Goal: Information Seeking & Learning: Learn about a topic

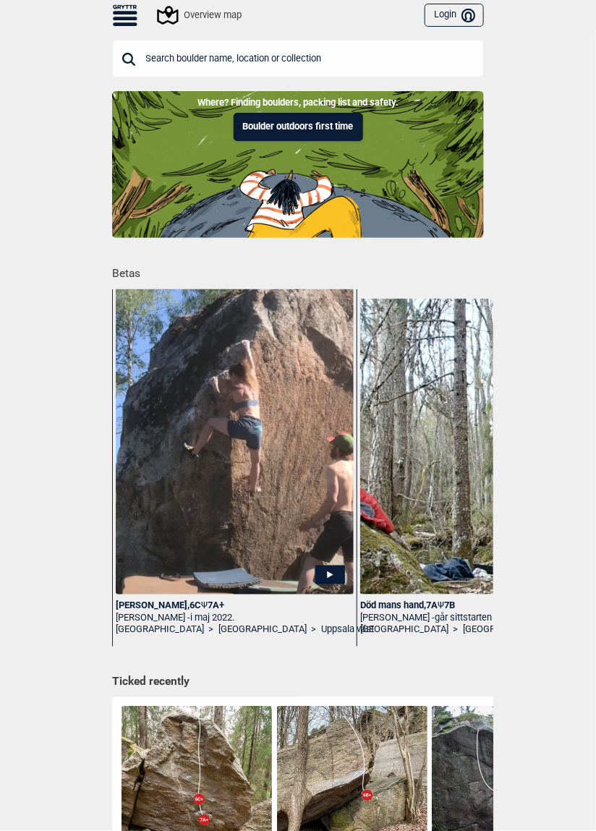
click at [190, 23] on div "Overview map" at bounding box center [200, 15] width 82 height 17
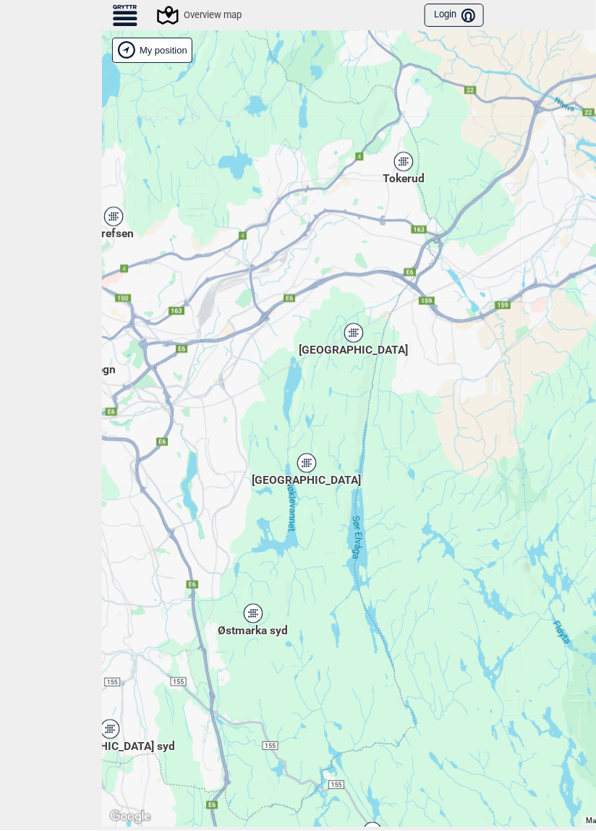
click at [301, 464] on icon at bounding box center [306, 463] width 18 height 19
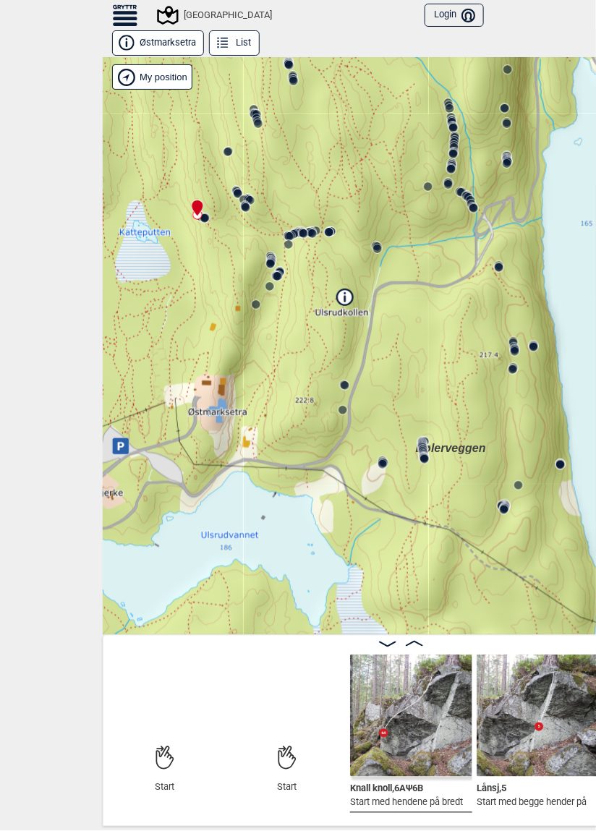
scroll to position [0, 10]
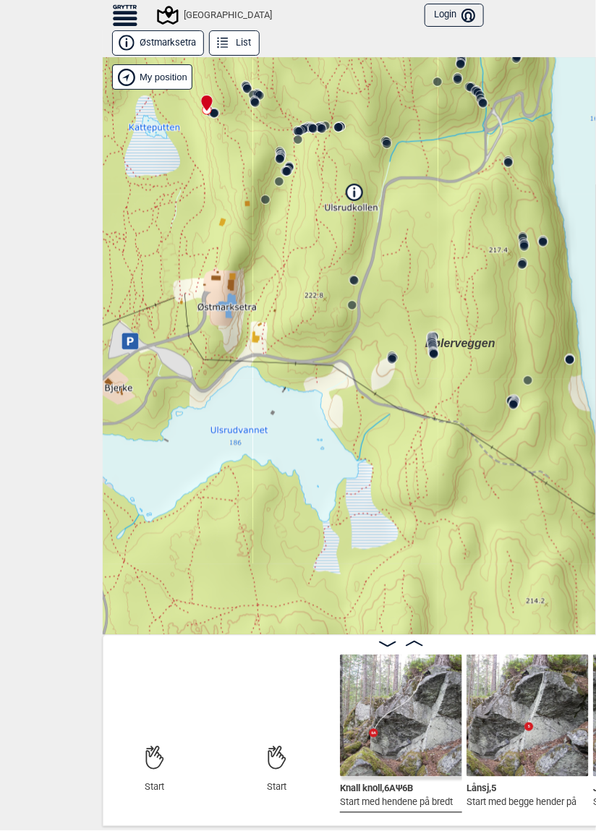
click at [392, 358] on circle at bounding box center [392, 359] width 9 height 9
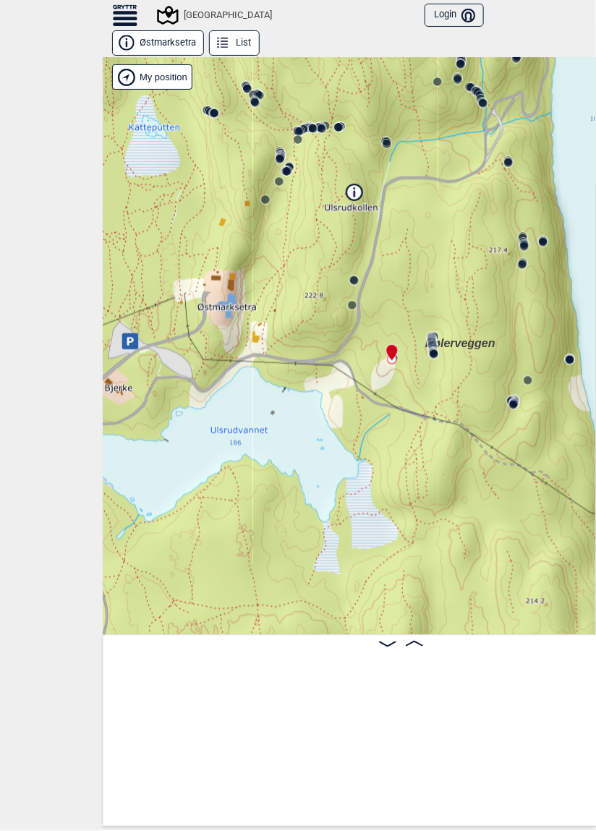
scroll to position [0, 23390]
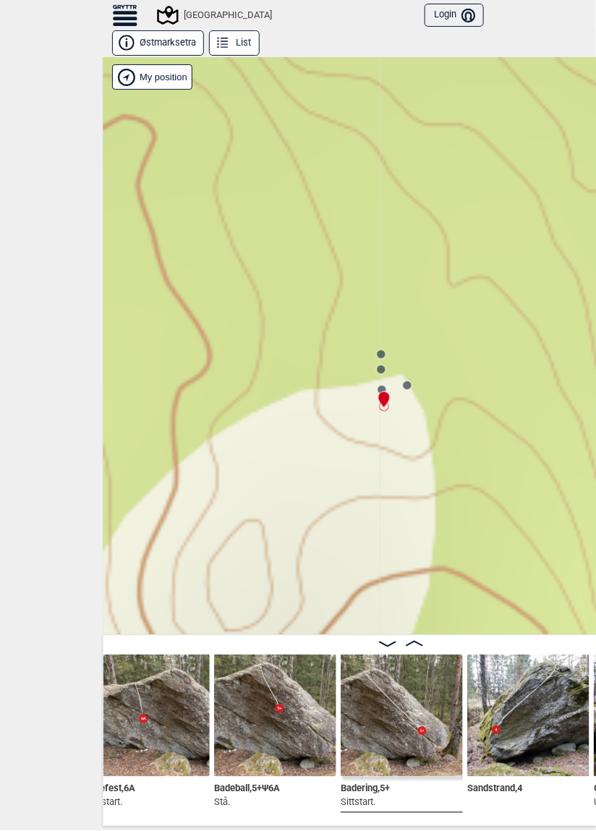
click at [381, 389] on div at bounding box center [382, 394] width 12 height 12
click at [381, 385] on circle at bounding box center [381, 389] width 9 height 9
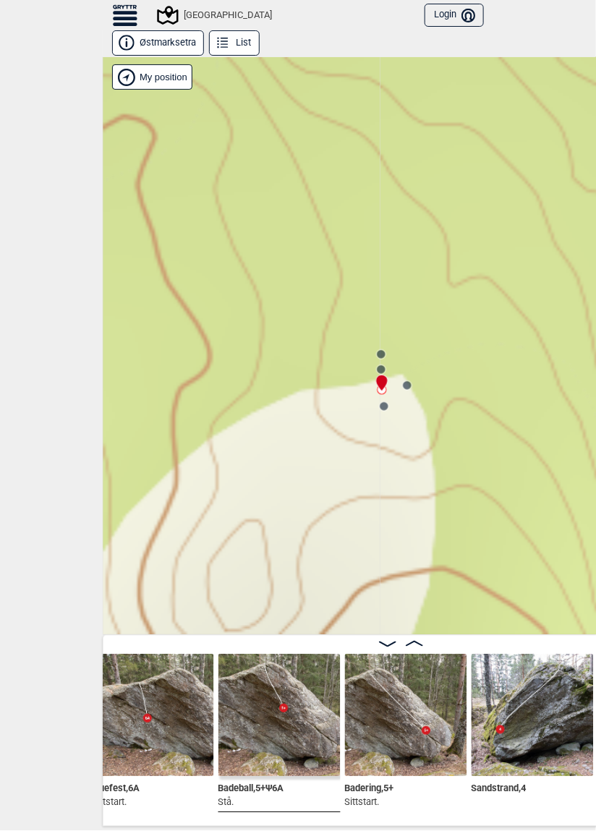
scroll to position [0, 23267]
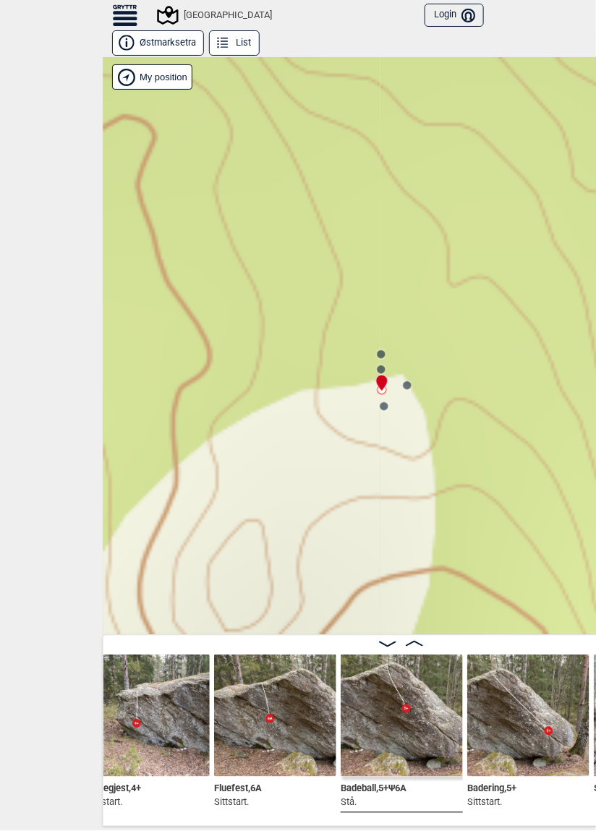
click at [381, 371] on div at bounding box center [379, 377] width 12 height 12
click at [381, 367] on circle at bounding box center [381, 369] width 9 height 9
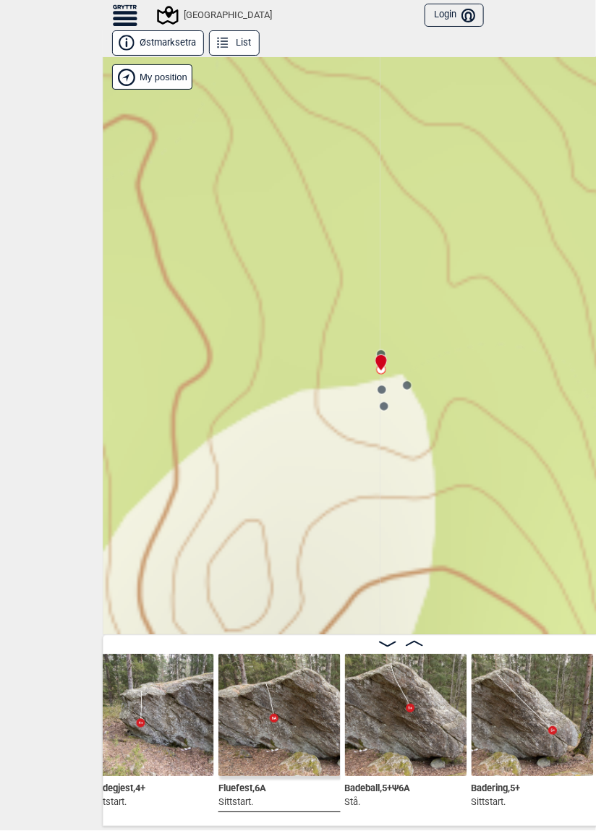
scroll to position [0, 23145]
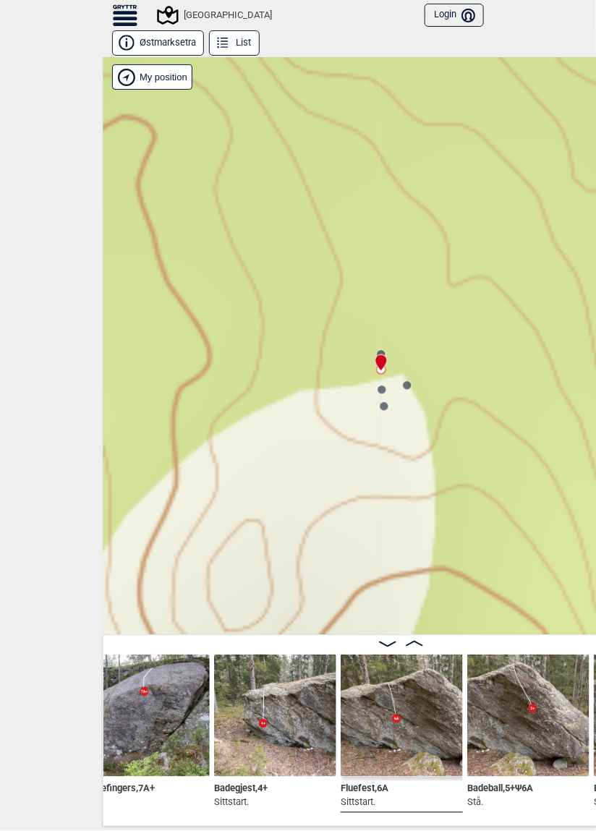
click at [381, 350] on circle at bounding box center [381, 354] width 9 height 9
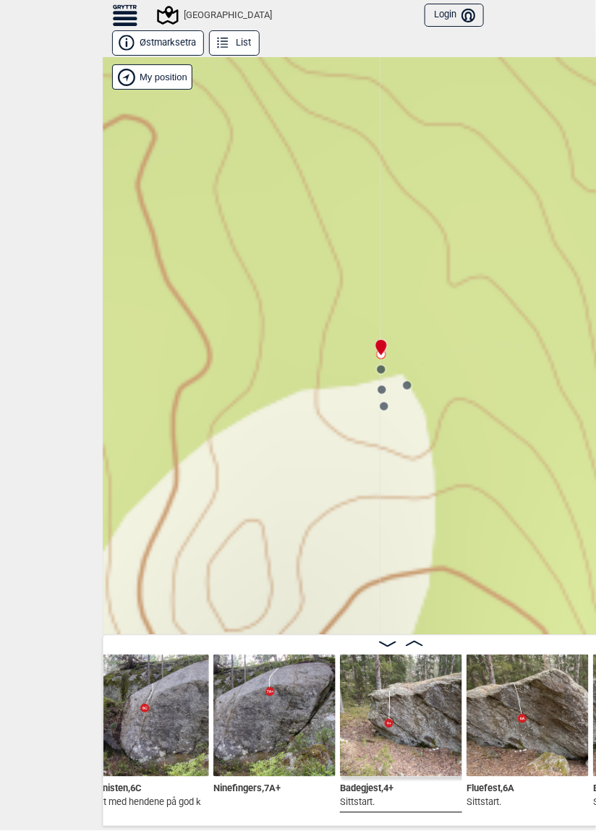
click at [410, 386] on circle at bounding box center [407, 385] width 9 height 9
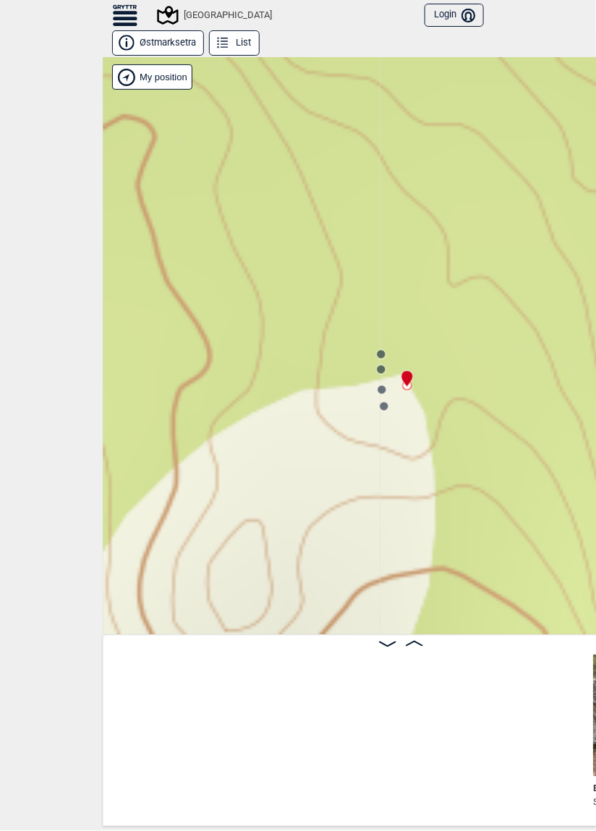
scroll to position [0, 23530]
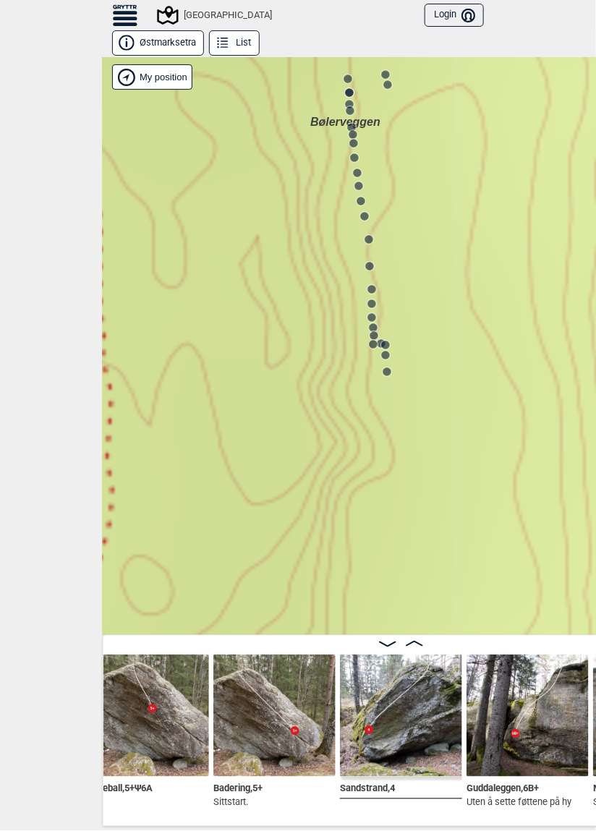
click at [388, 370] on circle at bounding box center [387, 372] width 9 height 9
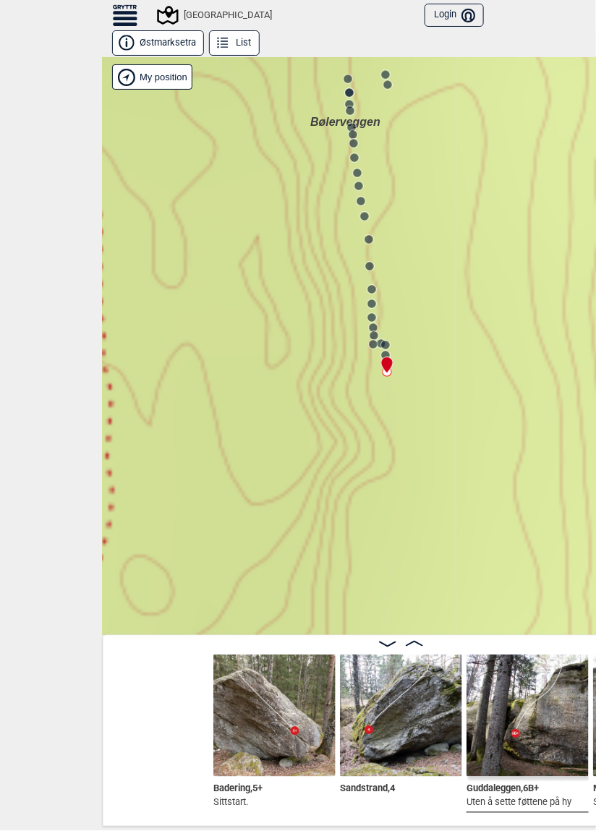
scroll to position [0, 23656]
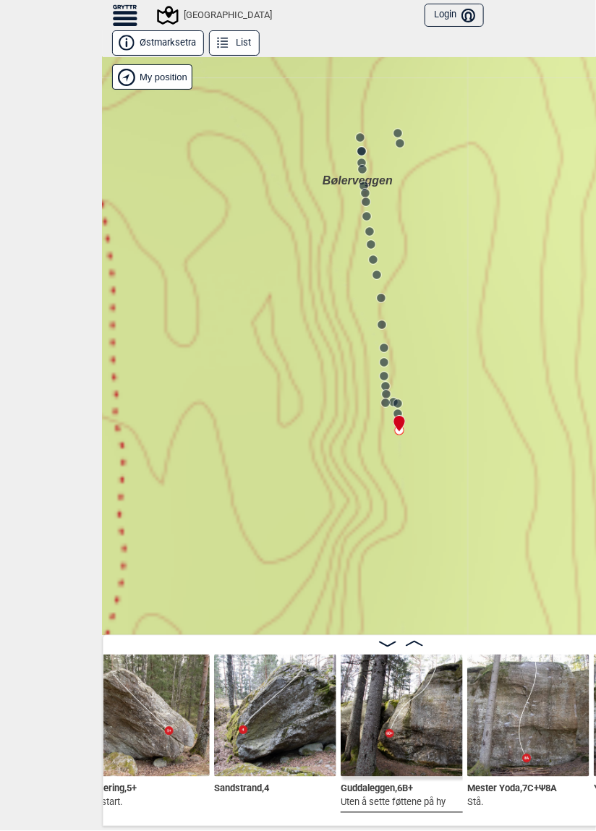
click at [399, 412] on div at bounding box center [397, 418] width 12 height 12
click at [397, 412] on div at bounding box center [397, 418] width 12 height 12
click at [396, 412] on div at bounding box center [397, 418] width 12 height 12
click at [399, 412] on div at bounding box center [397, 418] width 12 height 12
click at [399, 414] on div at bounding box center [397, 418] width 12 height 12
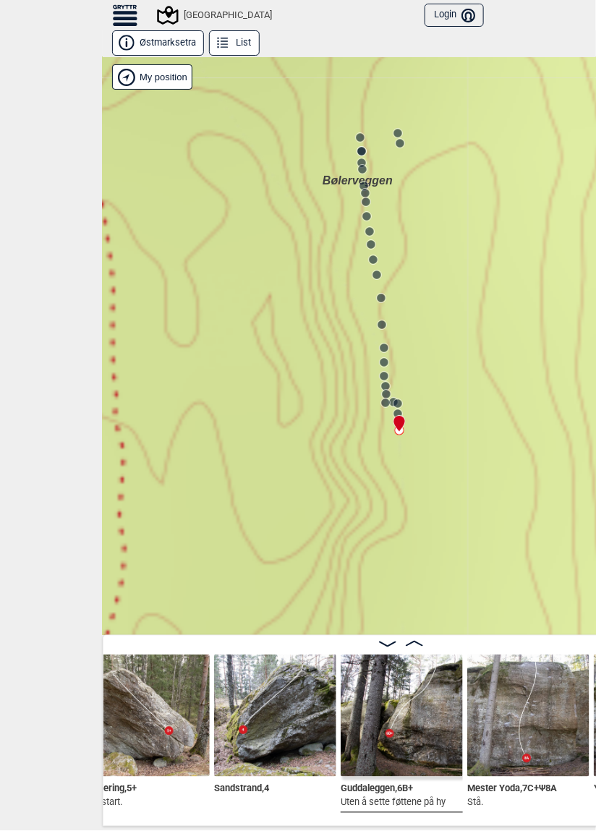
click at [399, 413] on div at bounding box center [397, 418] width 12 height 12
click at [397, 407] on div "Speidersteinen Barnehageveggen Cowboyveggen Bølerveggen [GEOGRAPHIC_DATA]" at bounding box center [401, 346] width 596 height 578
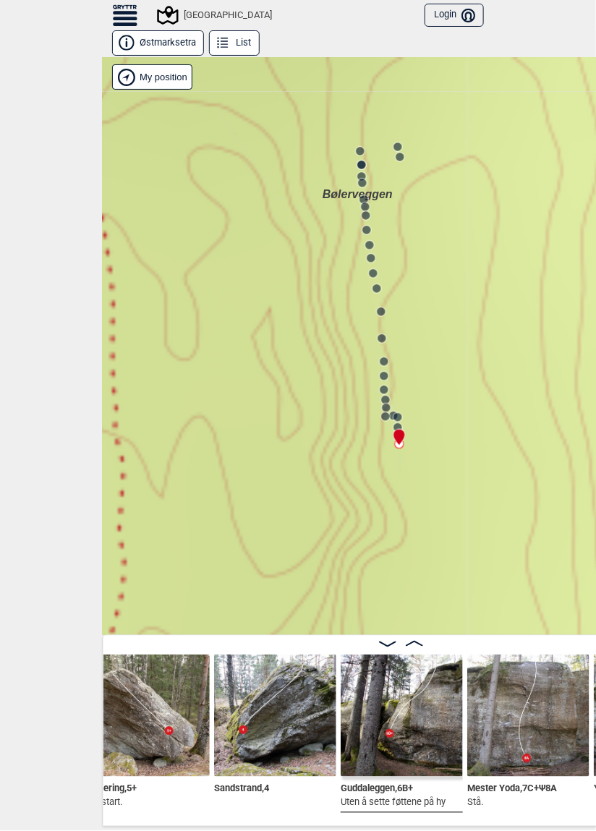
click at [398, 428] on div at bounding box center [397, 432] width 12 height 12
click at [397, 424] on circle at bounding box center [398, 427] width 9 height 9
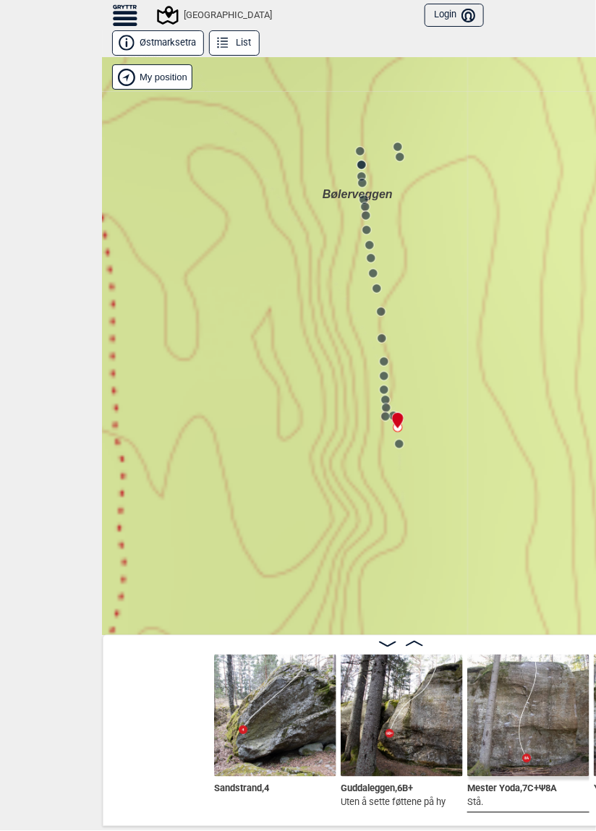
scroll to position [0, 23783]
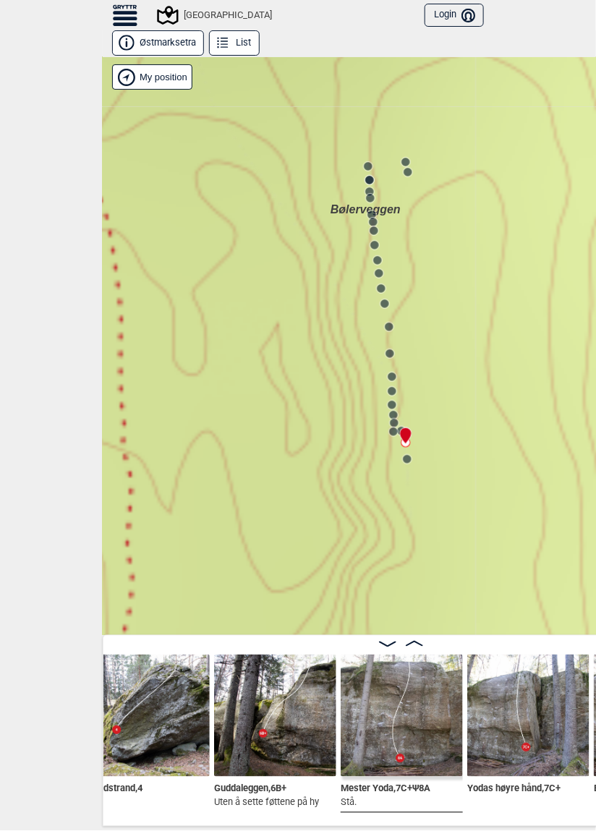
click at [400, 424] on div at bounding box center [403, 430] width 12 height 12
click at [401, 431] on icon at bounding box center [405, 436] width 11 height 16
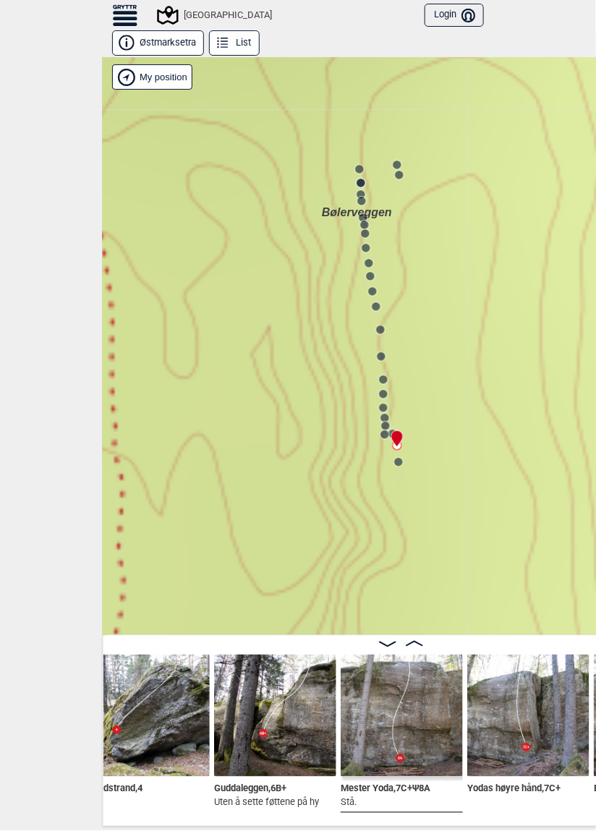
click at [400, 176] on circle at bounding box center [399, 175] width 9 height 9
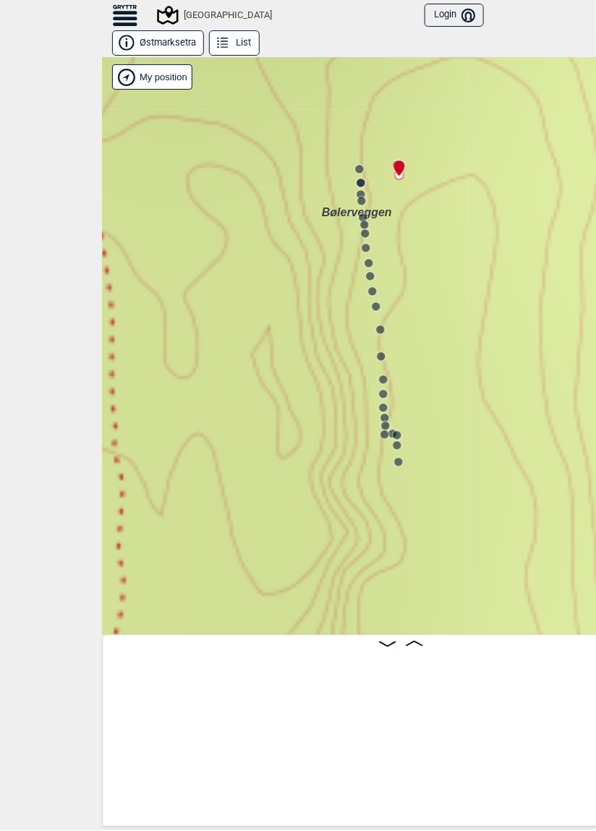
scroll to position [0, 26740]
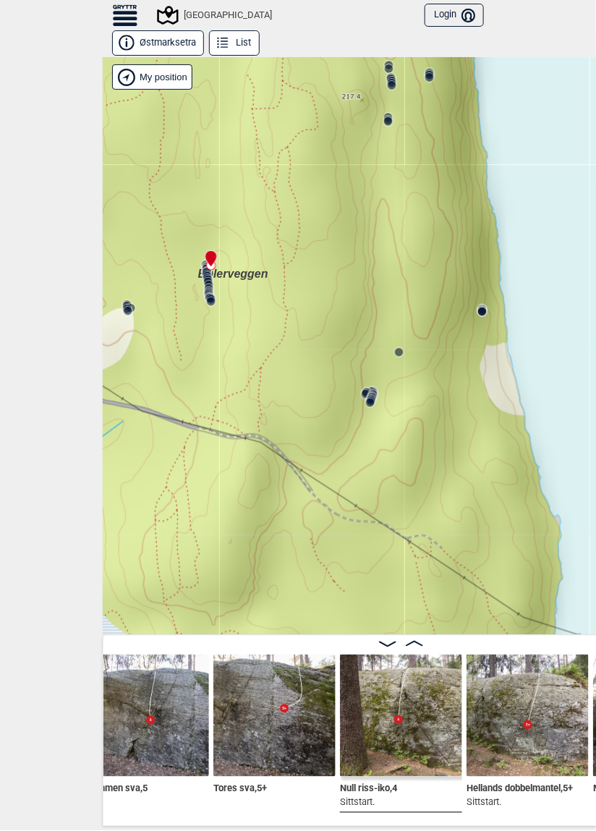
click at [373, 404] on circle at bounding box center [370, 403] width 9 height 9
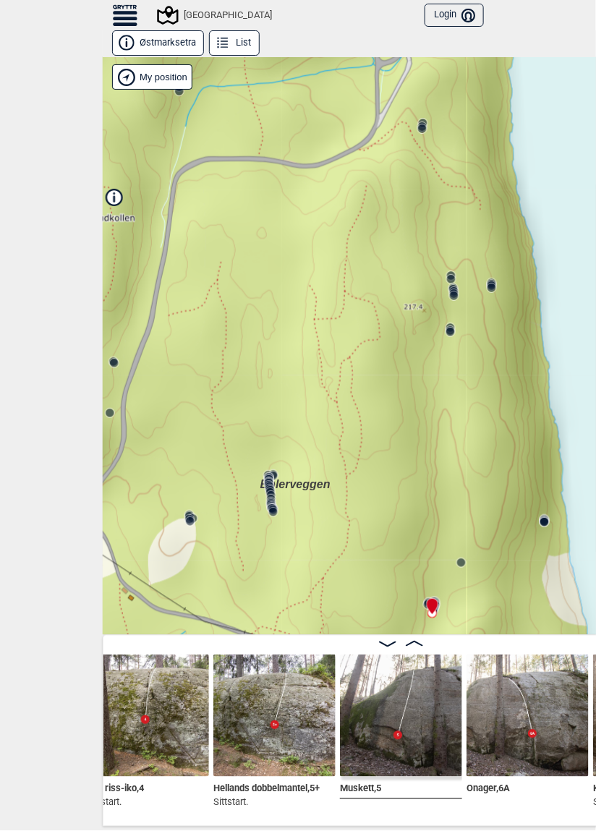
click at [448, 332] on circle at bounding box center [450, 332] width 9 height 9
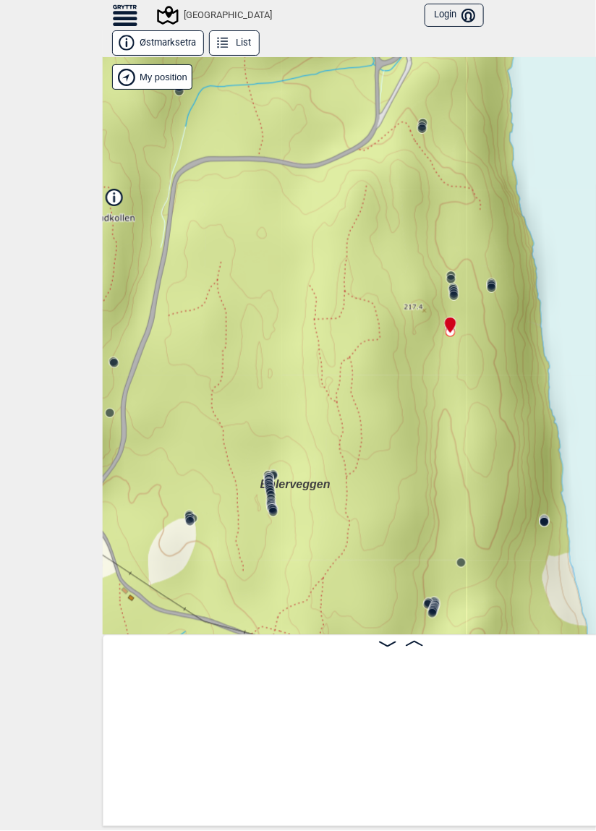
scroll to position [0, 29705]
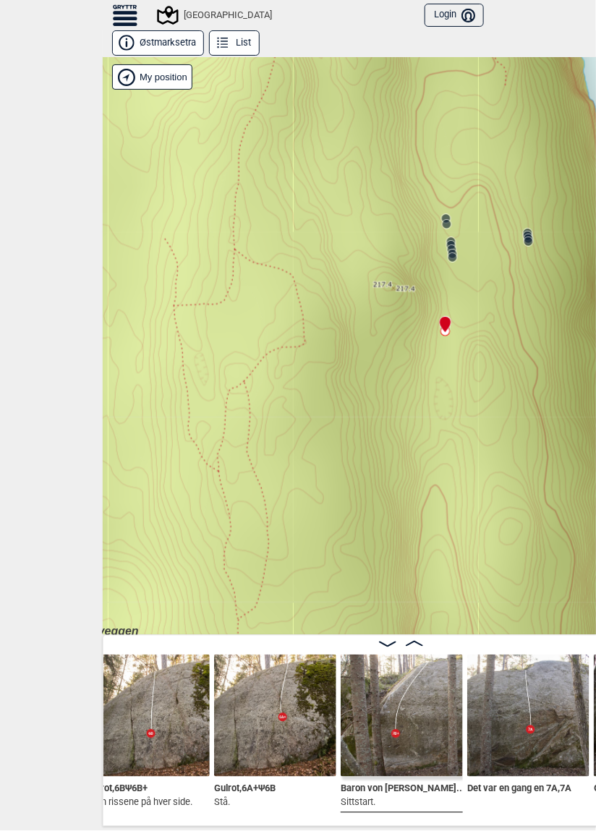
click at [454, 253] on circle at bounding box center [452, 257] width 9 height 9
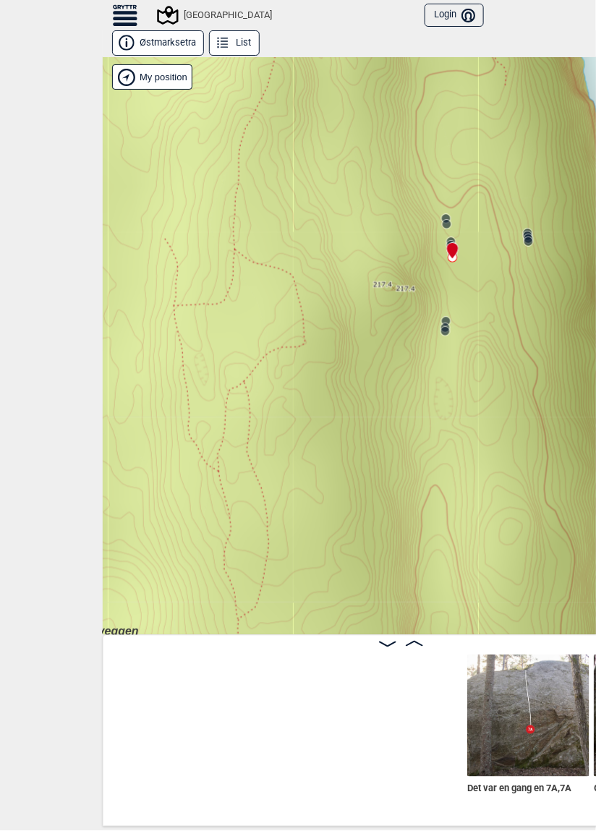
scroll to position [0, 30085]
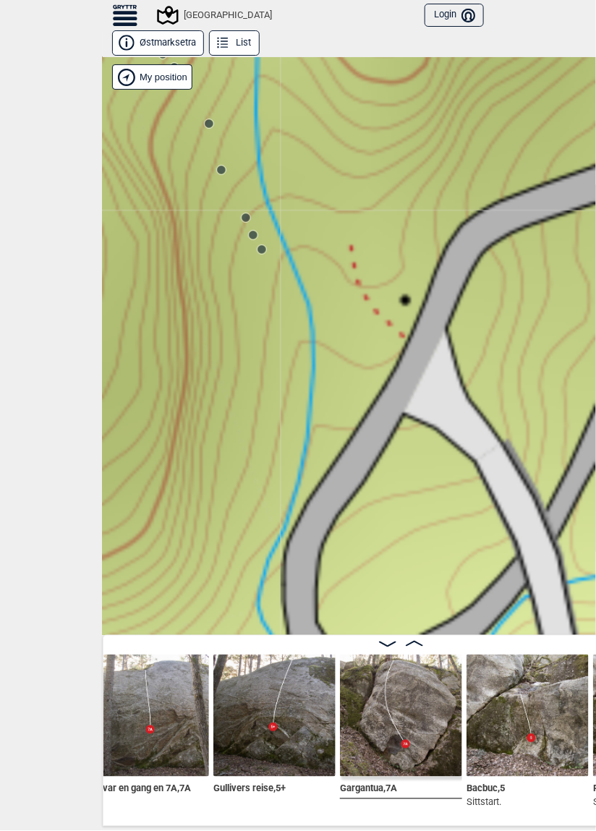
click at [261, 252] on circle at bounding box center [262, 249] width 9 height 9
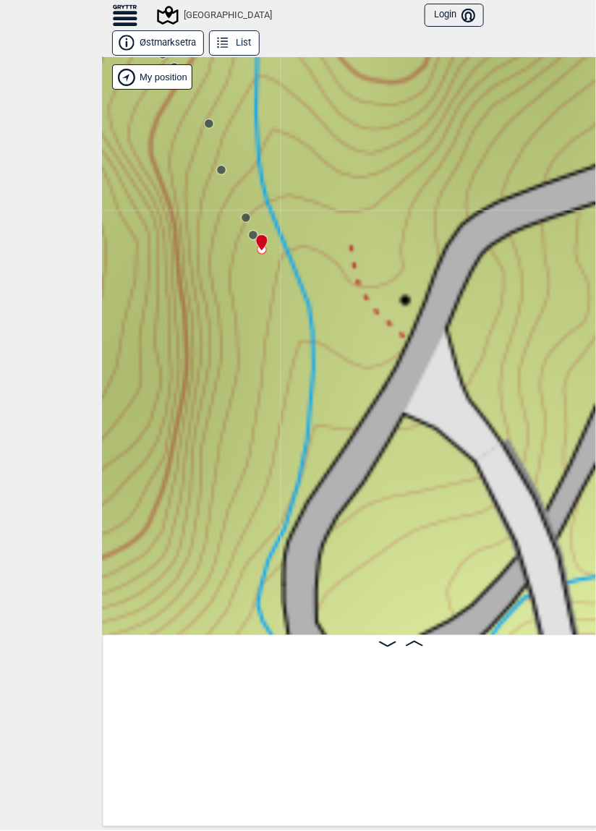
scroll to position [0, 9815]
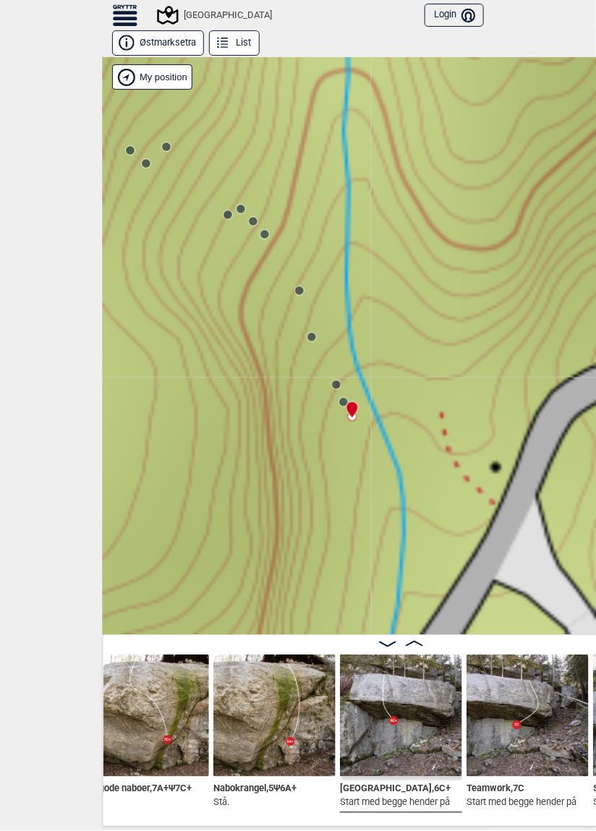
click at [344, 403] on div at bounding box center [350, 404] width 12 height 12
click at [341, 402] on circle at bounding box center [343, 402] width 9 height 9
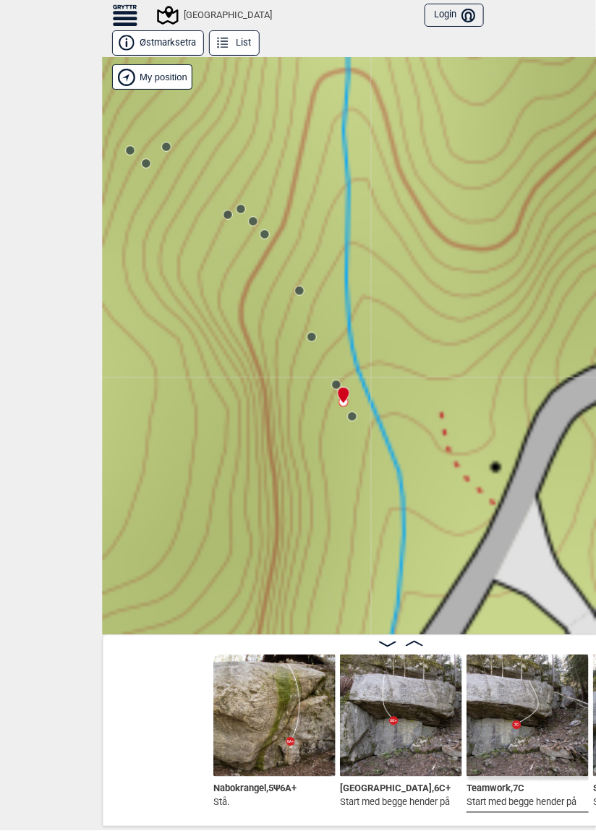
scroll to position [0, 9941]
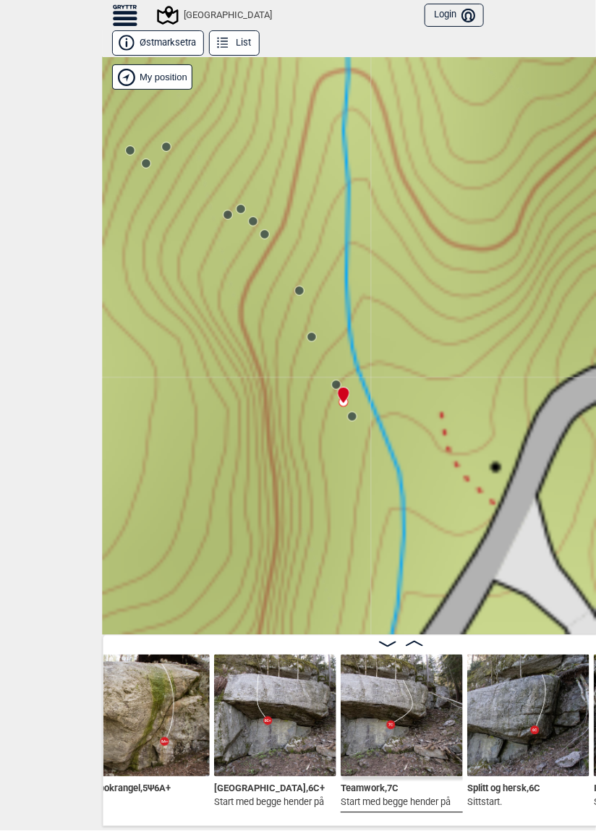
click at [337, 389] on div at bounding box center [341, 390] width 12 height 12
click at [336, 388] on div at bounding box center [341, 390] width 12 height 12
click at [338, 384] on div at bounding box center [341, 390] width 12 height 12
click at [337, 384] on div at bounding box center [341, 390] width 12 height 12
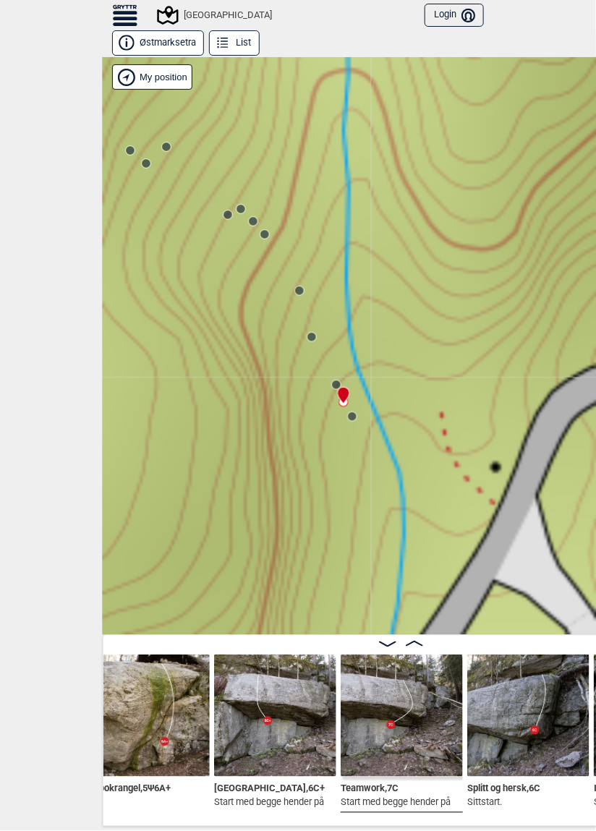
click at [337, 381] on circle at bounding box center [336, 385] width 9 height 9
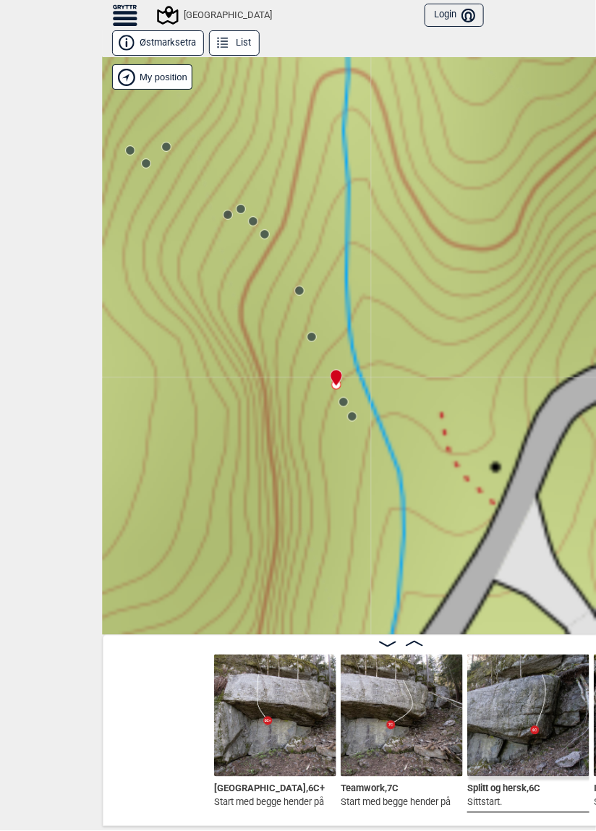
scroll to position [0, 10068]
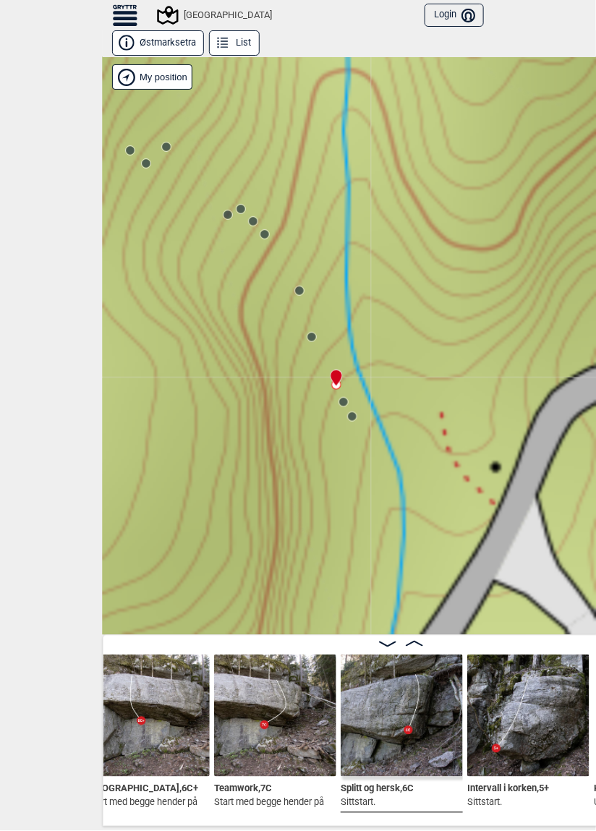
click at [336, 381] on icon at bounding box center [336, 379] width 11 height 16
click at [414, 647] on span at bounding box center [414, 644] width 17 height 12
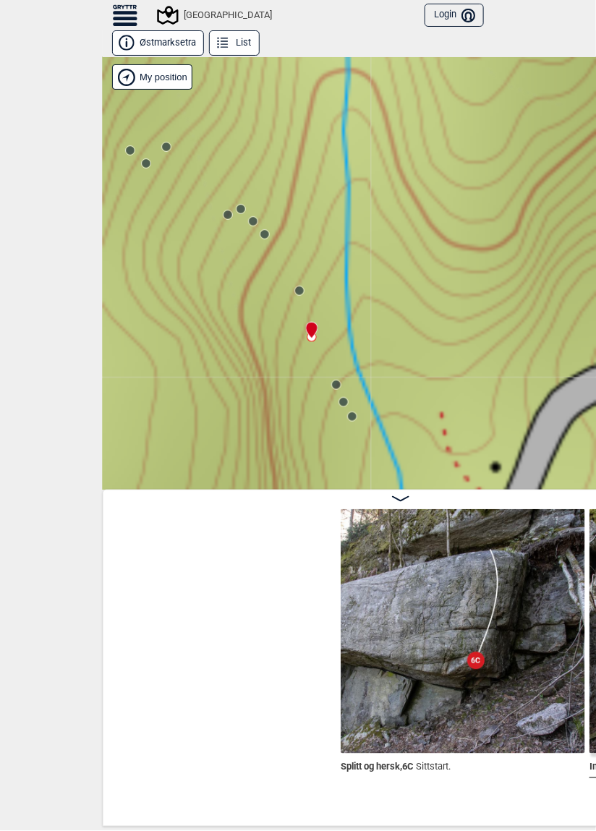
scroll to position [0, 10303]
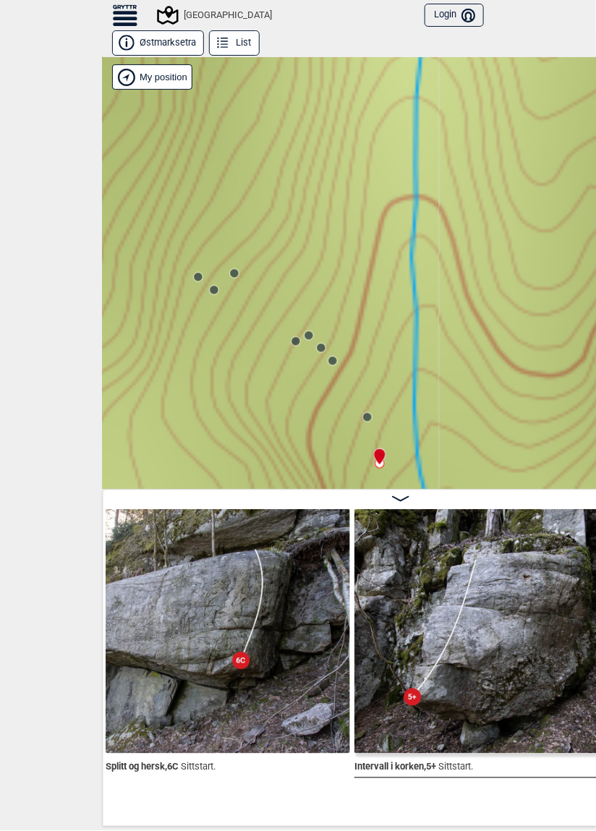
click at [369, 415] on circle at bounding box center [367, 417] width 9 height 9
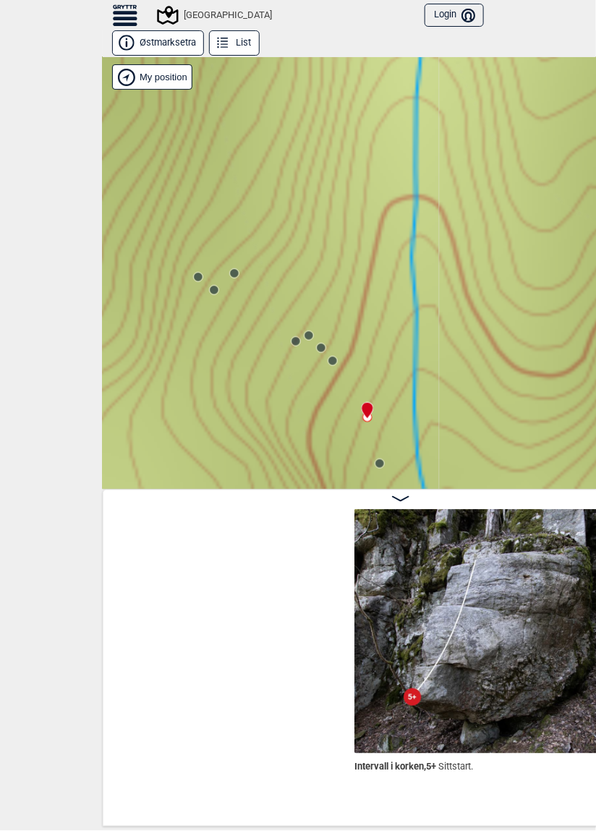
scroll to position [0, 10628]
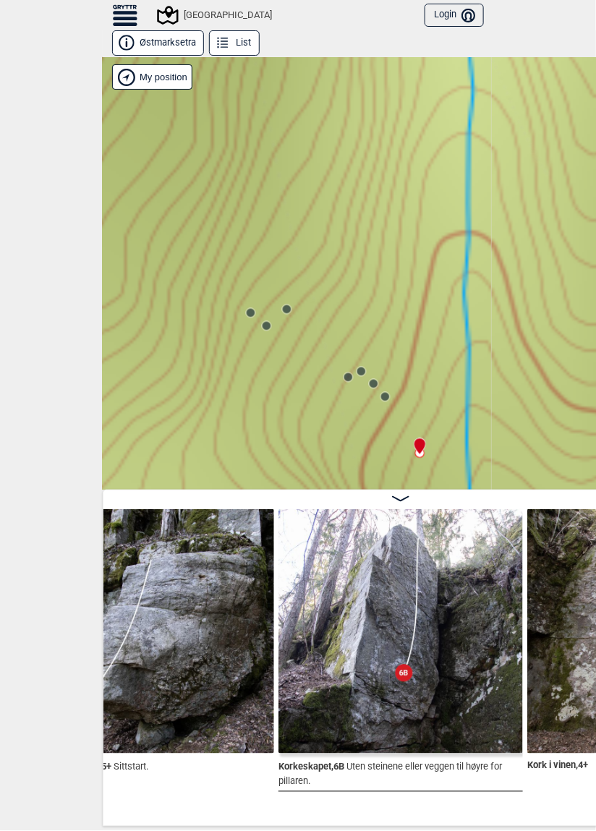
click at [387, 399] on circle at bounding box center [385, 397] width 9 height 9
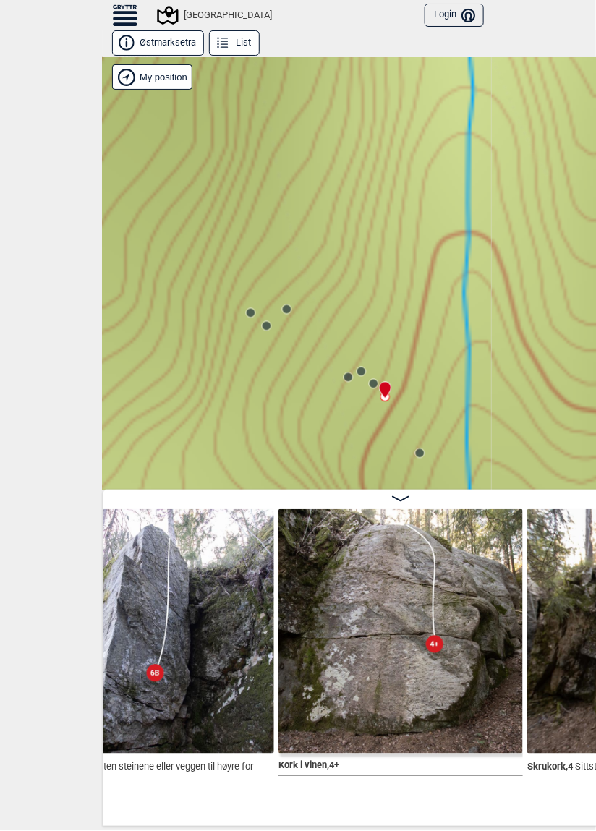
click at [372, 384] on circle at bounding box center [374, 384] width 9 height 9
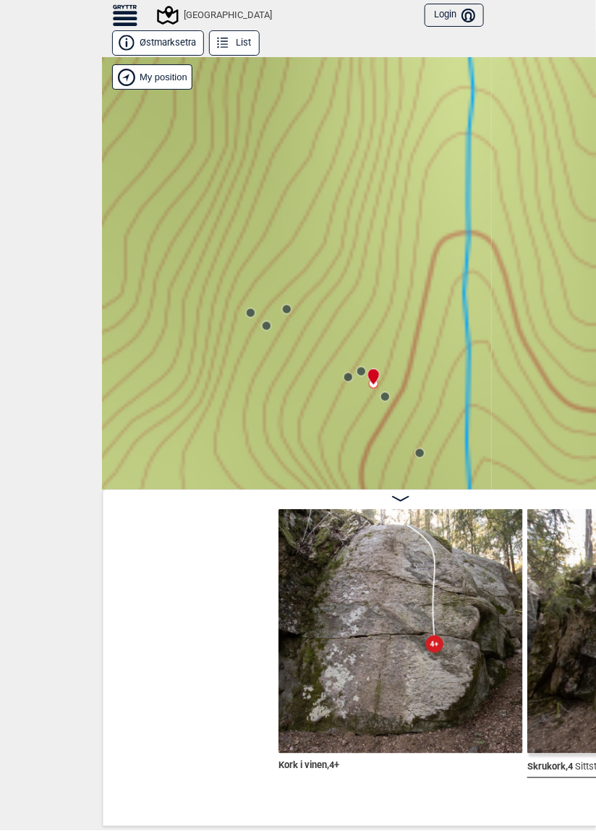
scroll to position [0, 11126]
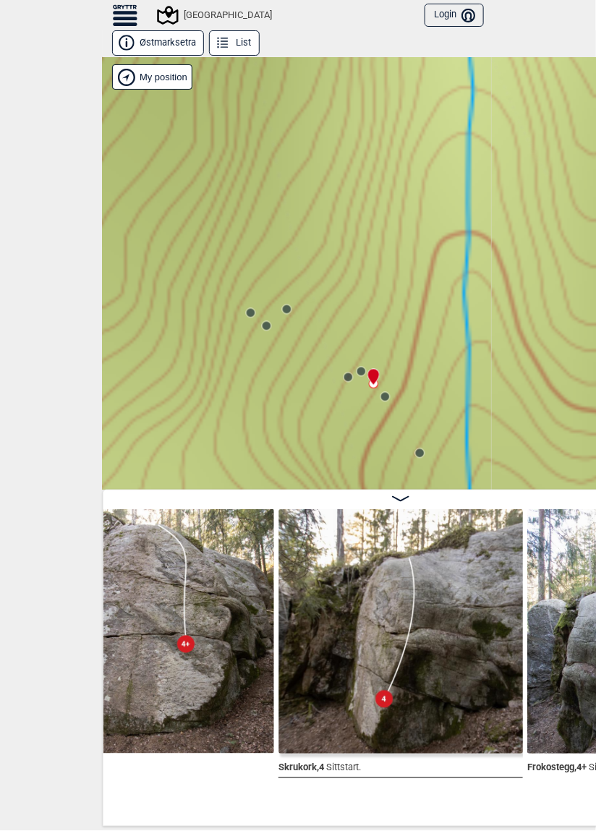
click at [362, 370] on circle at bounding box center [361, 372] width 9 height 9
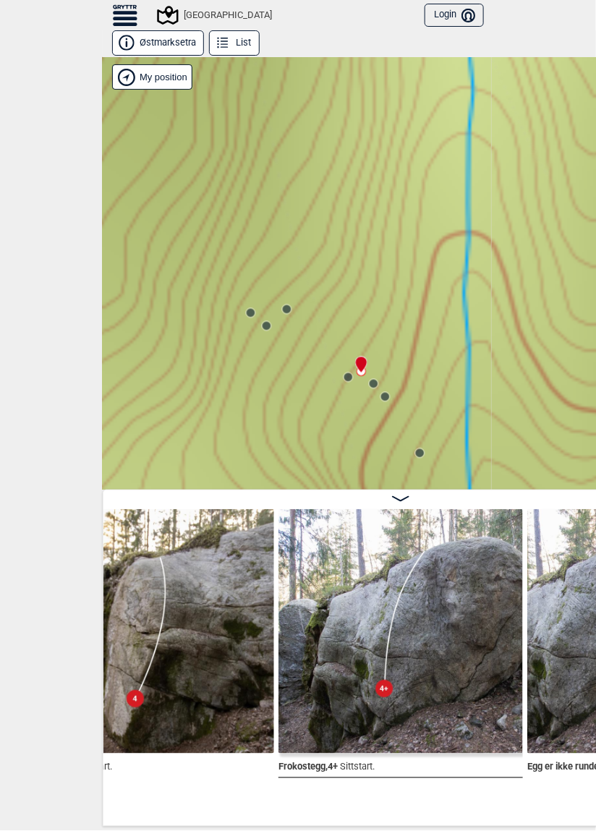
click at [349, 380] on circle at bounding box center [348, 377] width 9 height 9
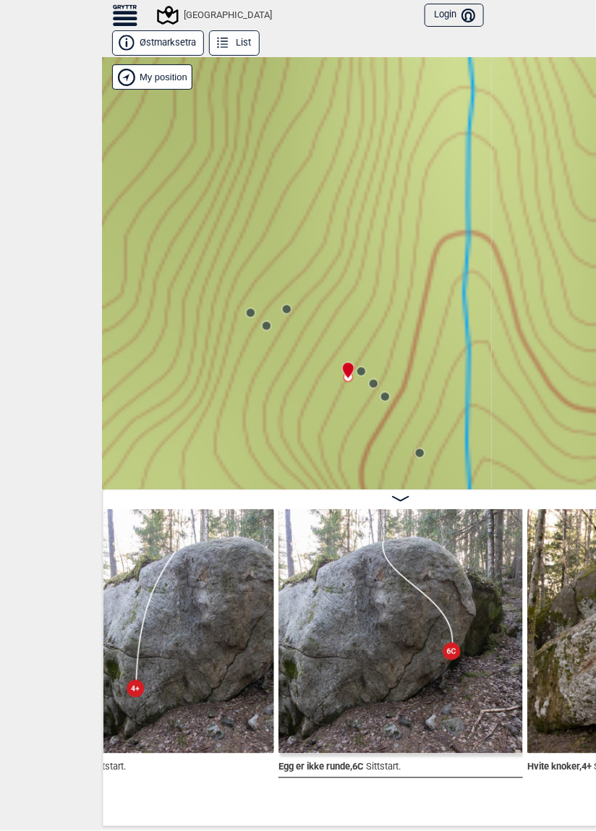
click at [292, 313] on icon at bounding box center [287, 310] width 12 height 12
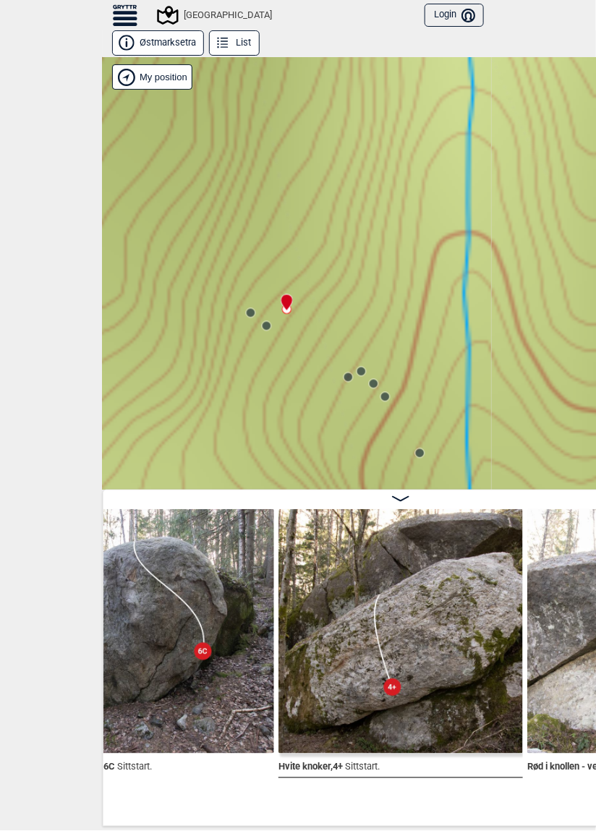
click at [270, 328] on icon at bounding box center [267, 327] width 12 height 12
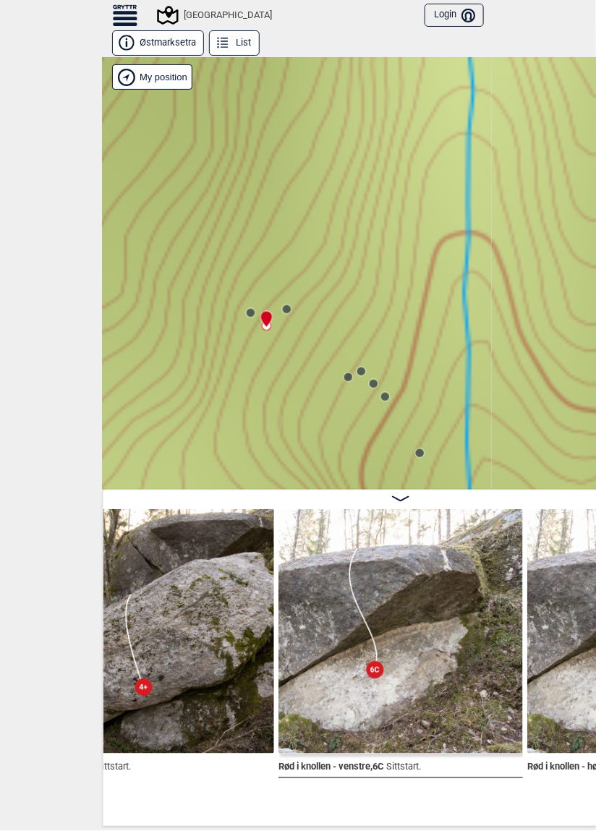
click at [251, 318] on icon at bounding box center [251, 314] width 12 height 12
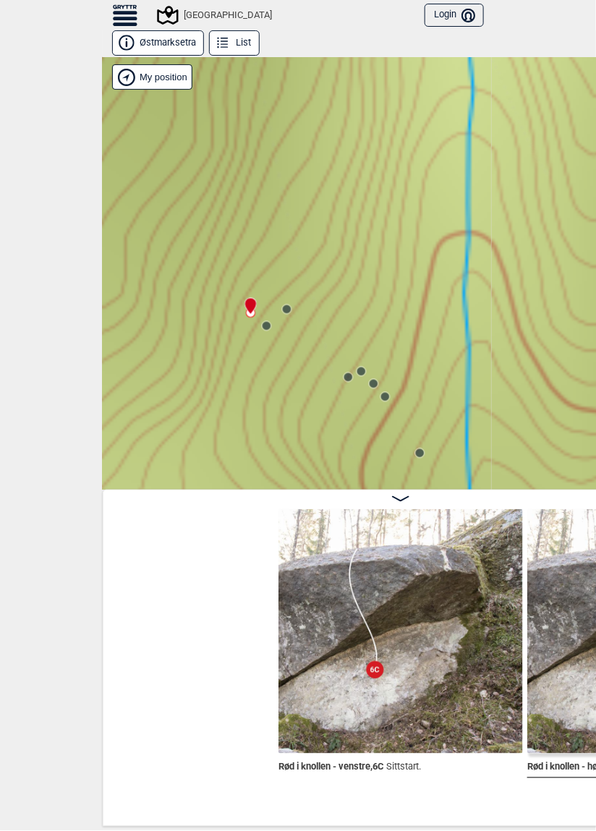
scroll to position [0, 12371]
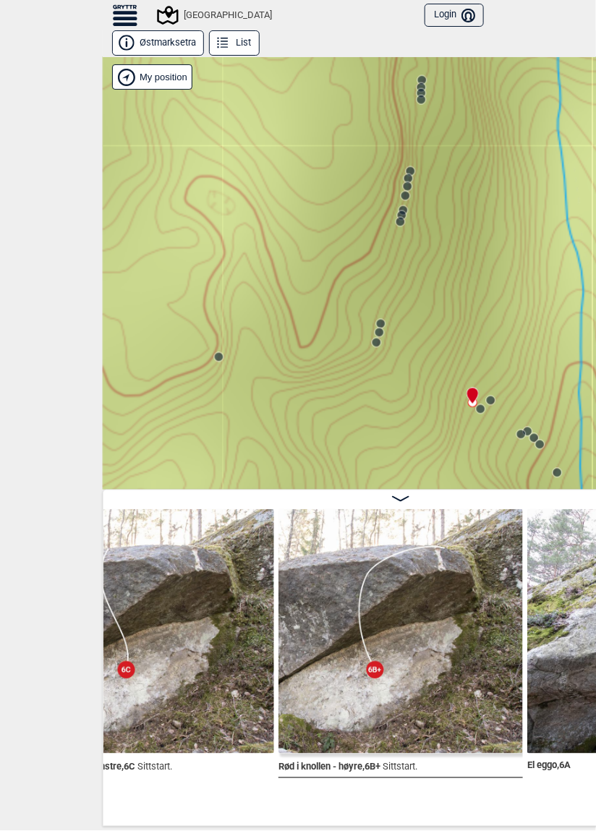
click at [239, 185] on div "Speidersteinen Barnehageveggen Cowboyveggen Bølerveggen [GEOGRAPHIC_DATA]" at bounding box center [401, 273] width 596 height 433
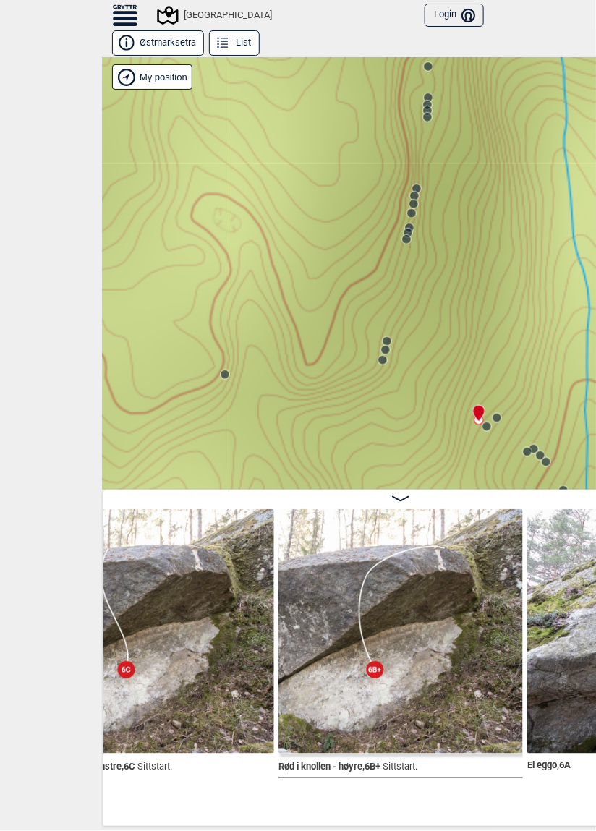
click at [380, 361] on circle at bounding box center [382, 360] width 9 height 9
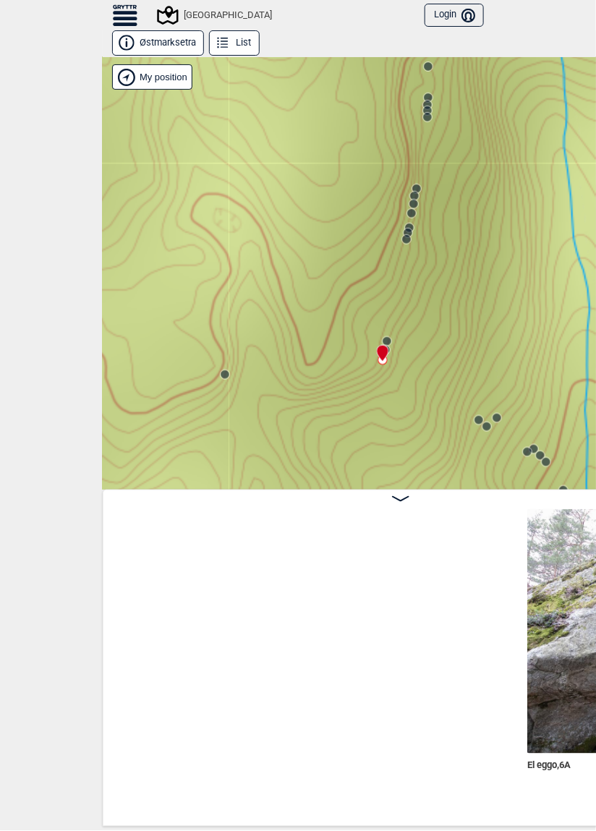
scroll to position [0, 12869]
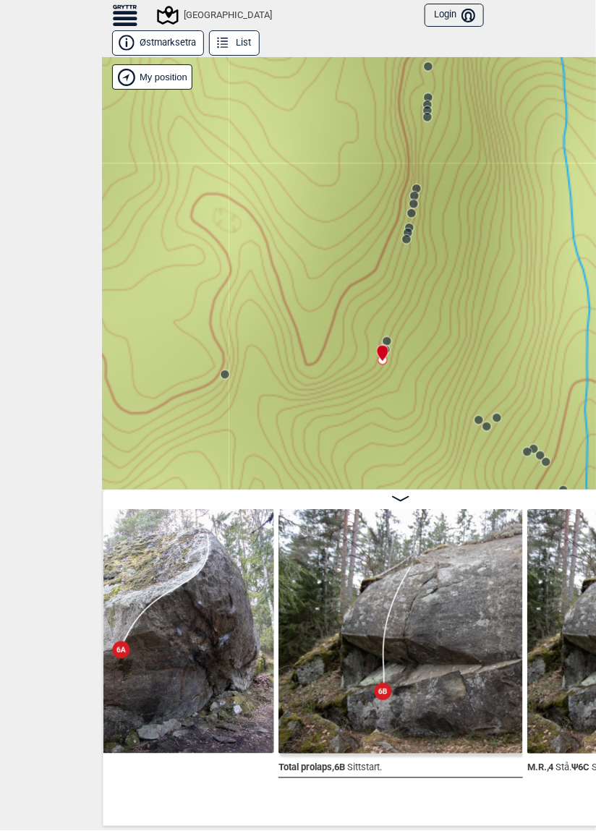
click at [389, 347] on circle at bounding box center [385, 350] width 9 height 9
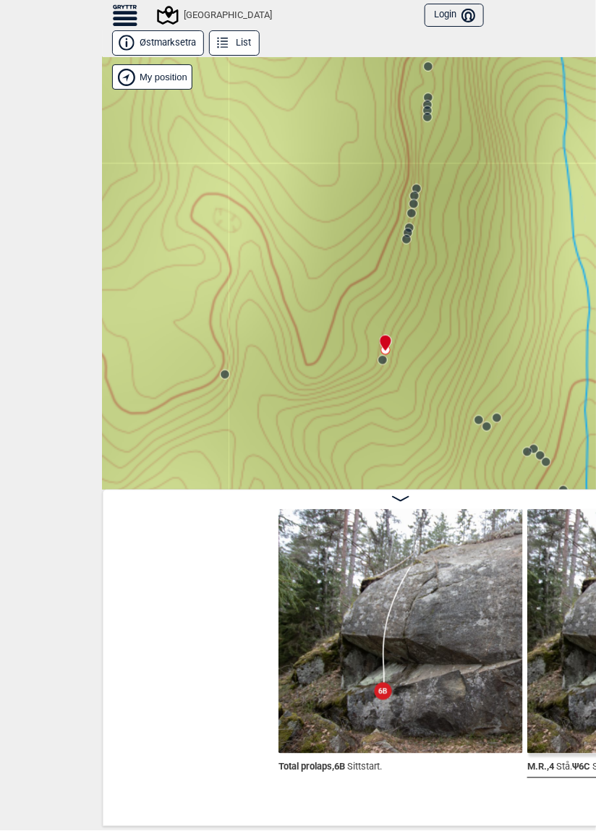
scroll to position [0, 13117]
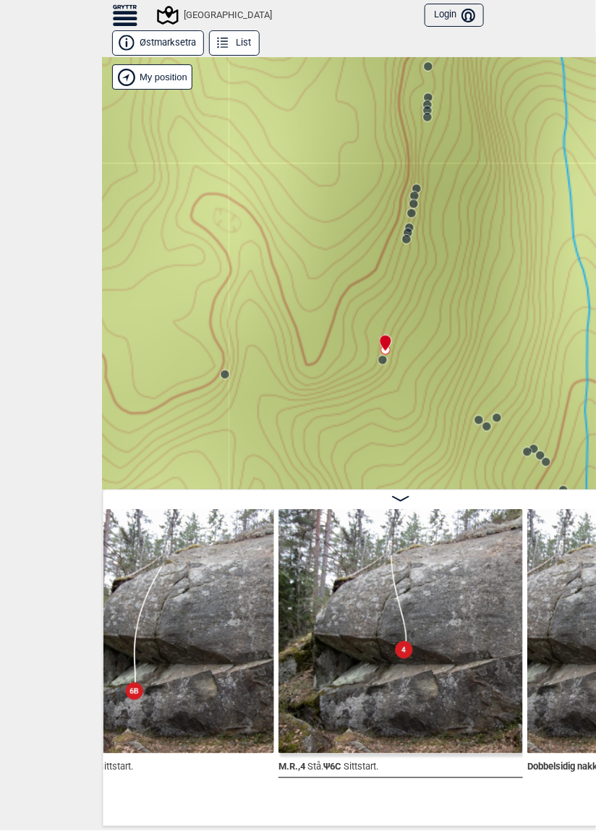
click at [389, 347] on icon at bounding box center [386, 343] width 12 height 17
click at [388, 339] on icon at bounding box center [385, 344] width 11 height 16
click at [407, 242] on circle at bounding box center [406, 239] width 9 height 9
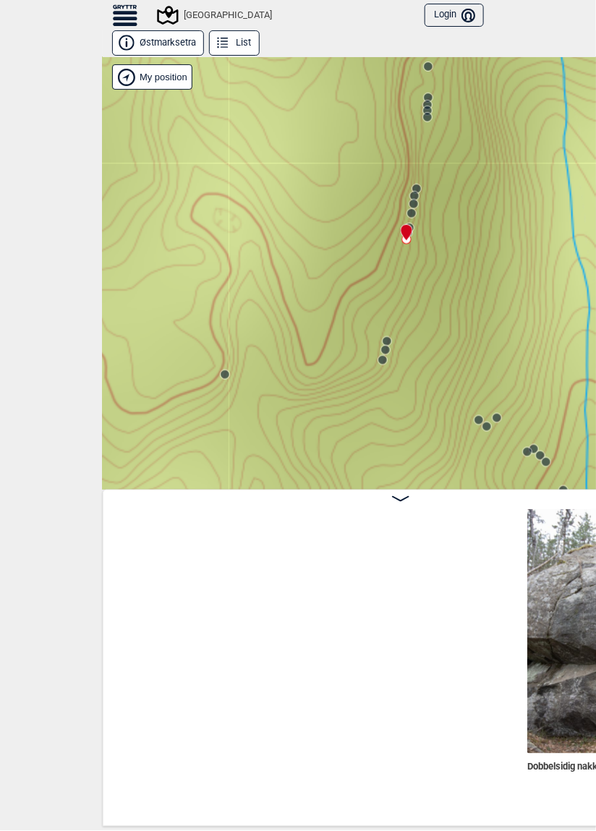
scroll to position [0, 13615]
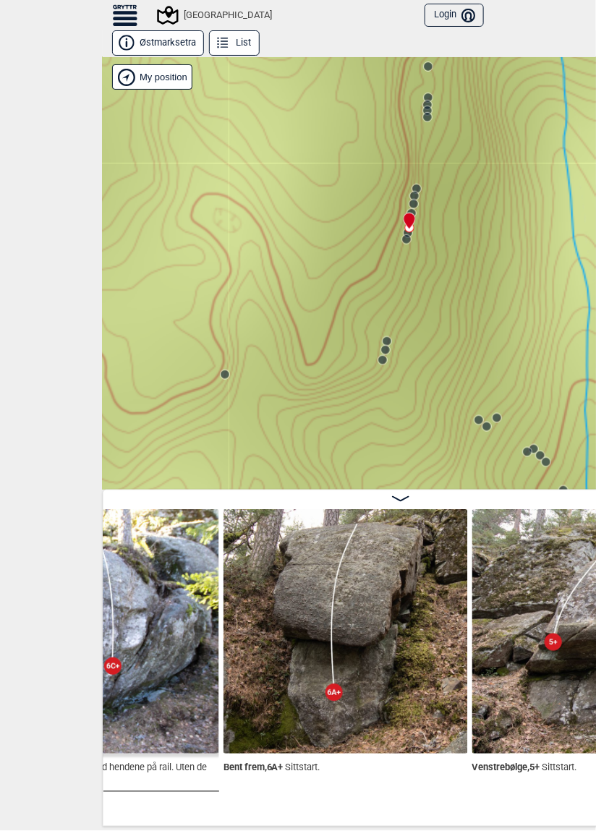
scroll to position [0, 14418]
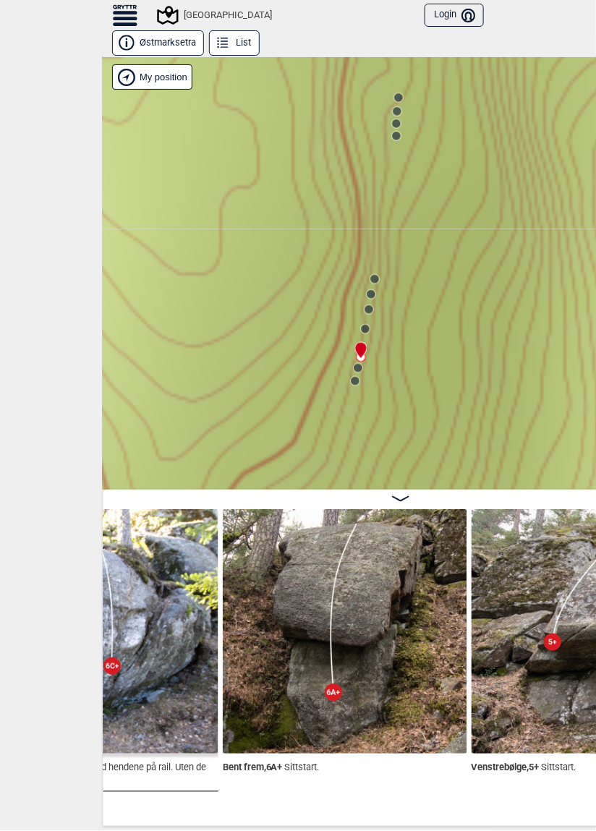
click at [365, 325] on circle at bounding box center [365, 329] width 9 height 9
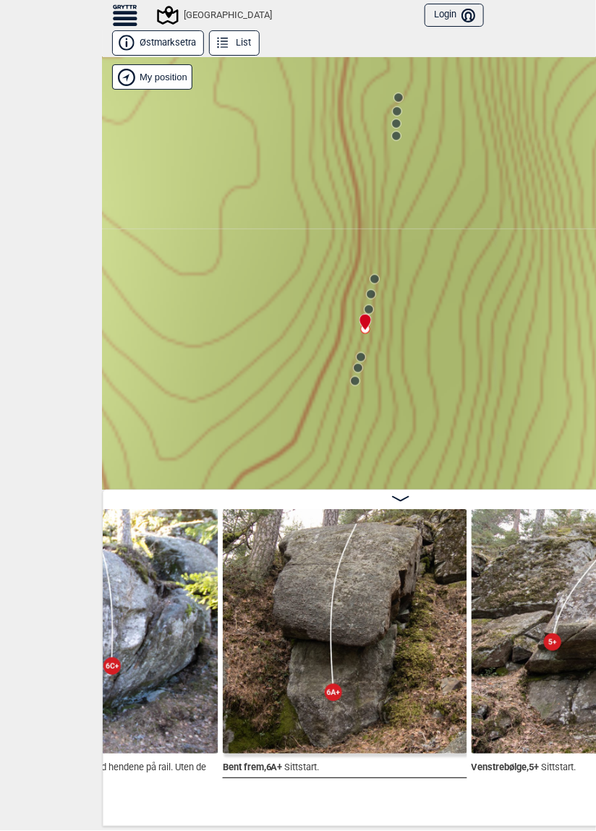
scroll to position [0, 14362]
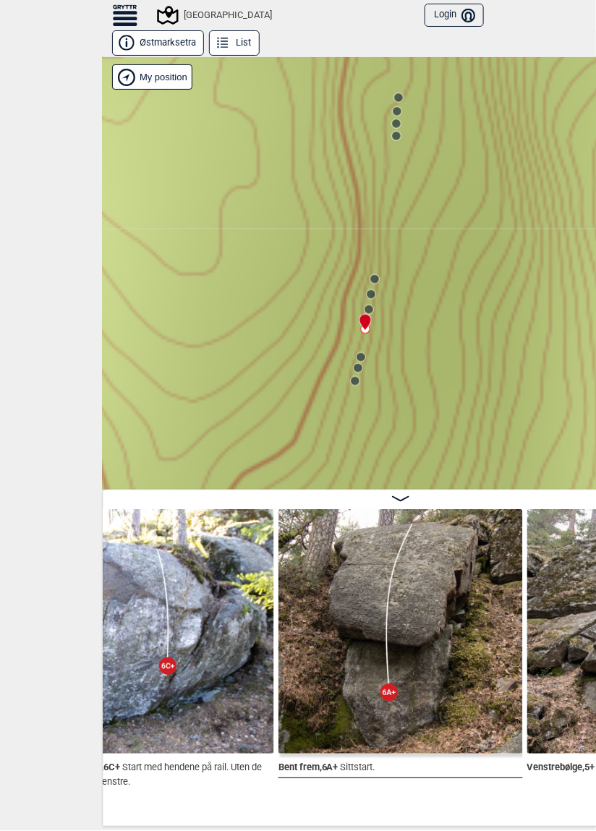
click at [372, 307] on circle at bounding box center [369, 309] width 9 height 9
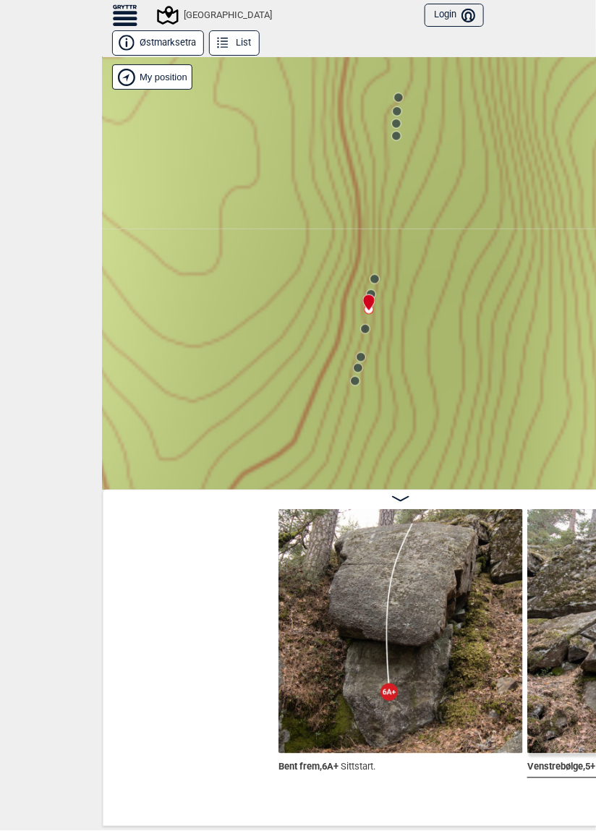
scroll to position [0, 14611]
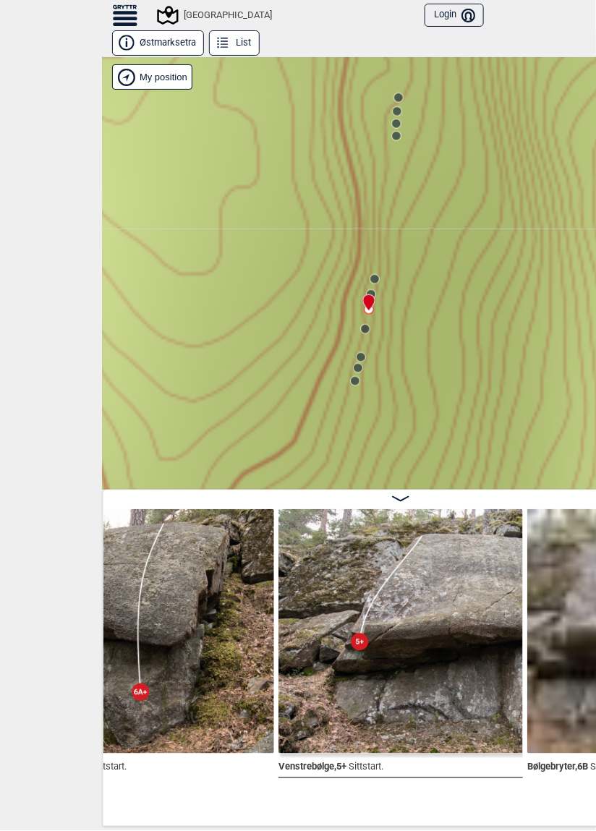
click at [373, 292] on circle at bounding box center [371, 294] width 9 height 9
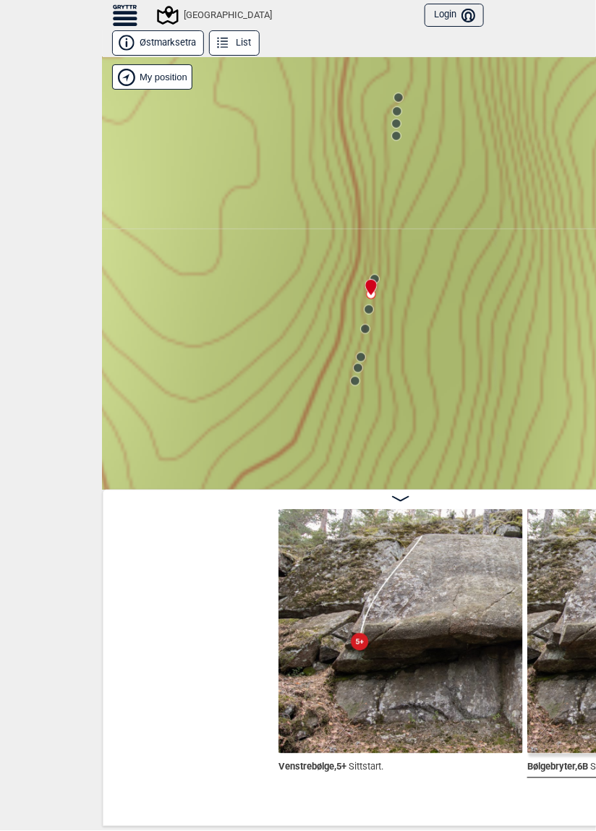
scroll to position [0, 14860]
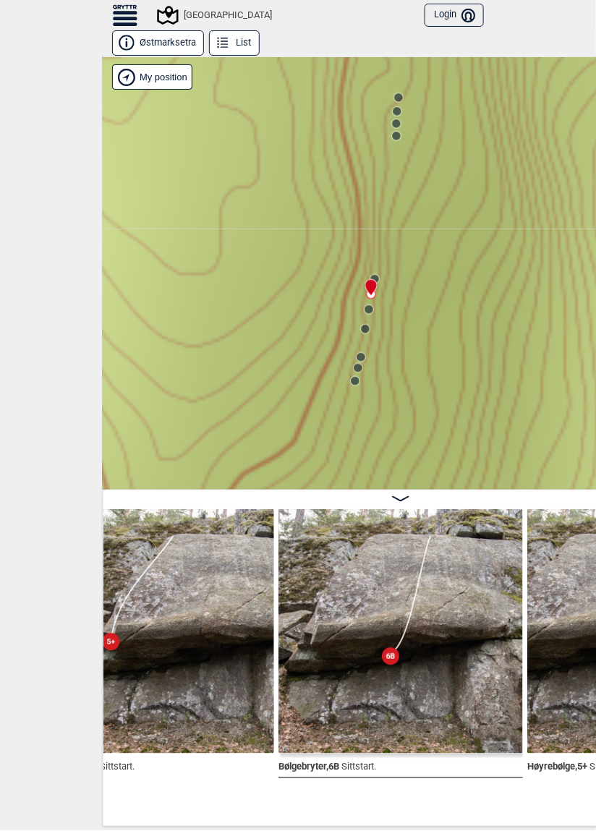
click at [377, 280] on icon at bounding box center [371, 287] width 12 height 17
click at [376, 275] on circle at bounding box center [375, 279] width 9 height 9
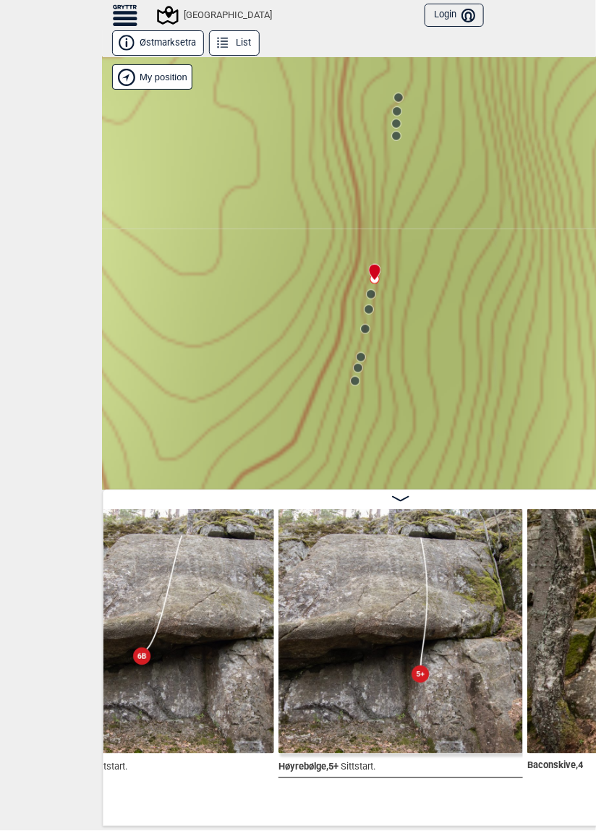
click at [397, 132] on circle at bounding box center [396, 136] width 9 height 9
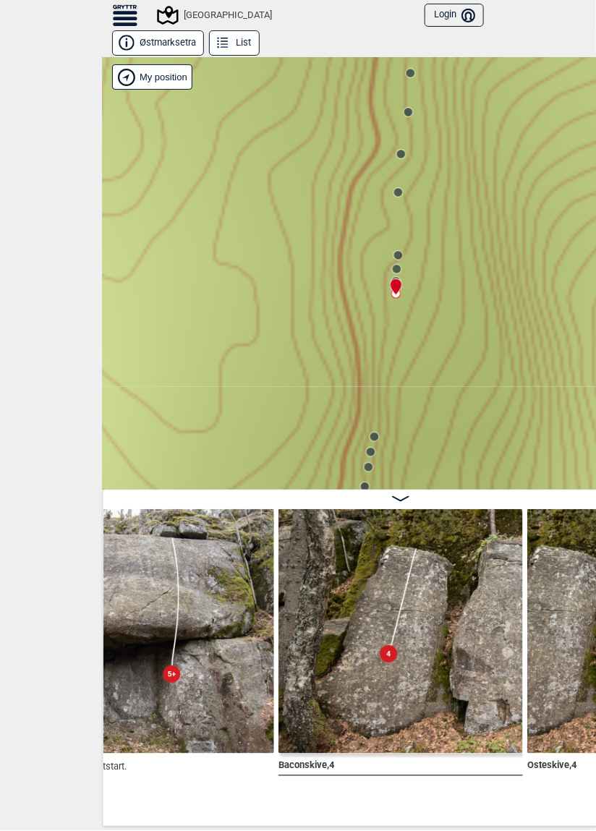
click at [396, 279] on icon at bounding box center [396, 287] width 11 height 16
click at [397, 279] on icon at bounding box center [396, 287] width 12 height 17
click at [396, 277] on div at bounding box center [394, 281] width 12 height 12
click at [394, 280] on div "Speidersteinen Barnehageveggen Cowboyveggen Bølerveggen [GEOGRAPHIC_DATA]" at bounding box center [401, 273] width 596 height 433
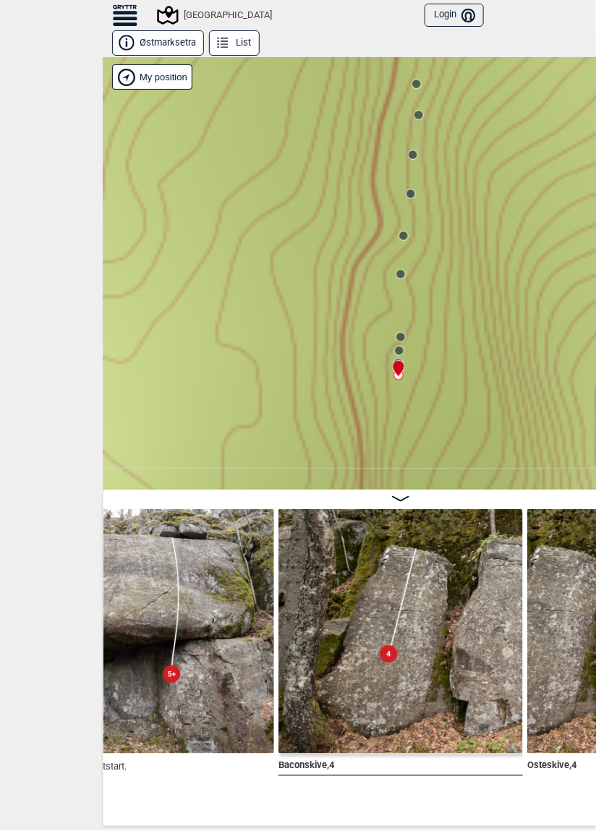
click at [398, 359] on div at bounding box center [396, 363] width 12 height 12
click at [399, 360] on icon at bounding box center [399, 368] width 12 height 17
click at [399, 361] on icon at bounding box center [398, 369] width 11 height 16
click at [397, 360] on icon at bounding box center [399, 368] width 12 height 17
click at [397, 357] on div at bounding box center [396, 363] width 12 height 12
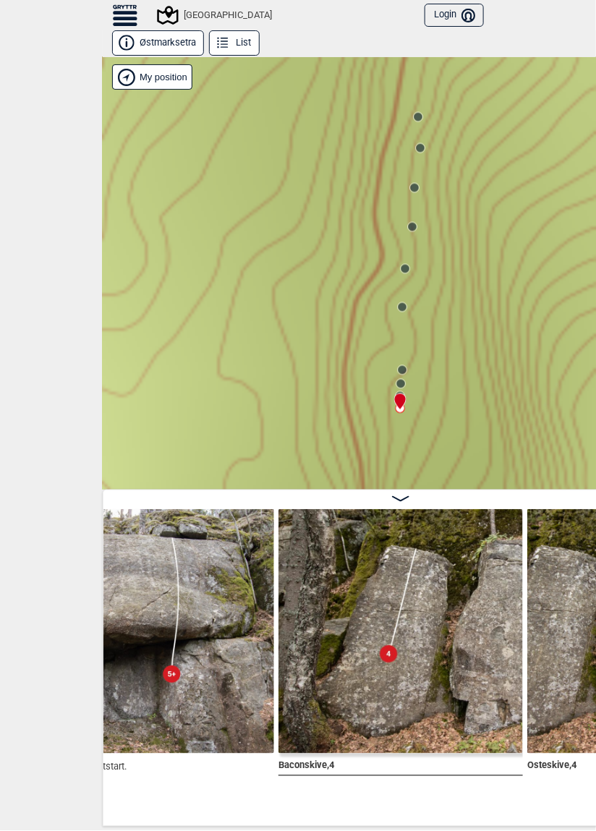
click at [398, 357] on div "Speidersteinen Barnehageveggen Cowboyveggen Bølerveggen [GEOGRAPHIC_DATA]" at bounding box center [401, 273] width 596 height 433
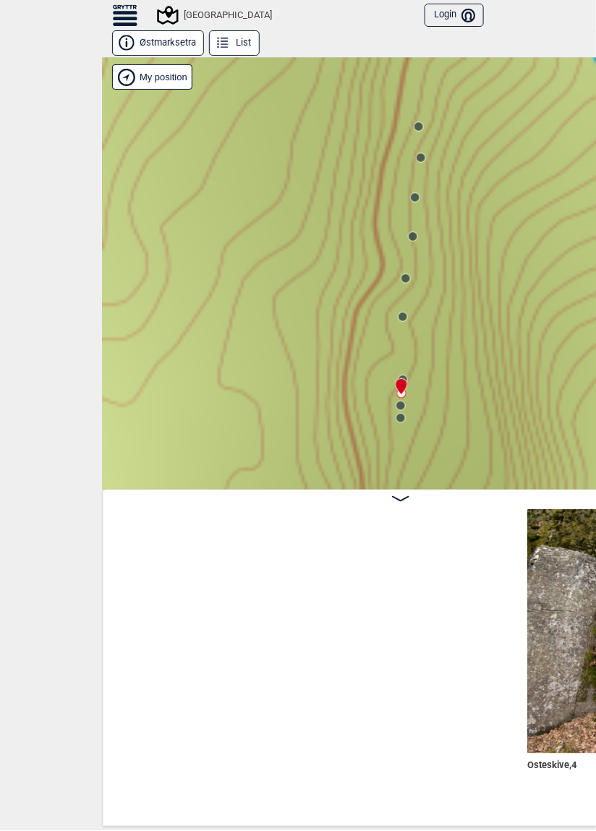
scroll to position [0, 15856]
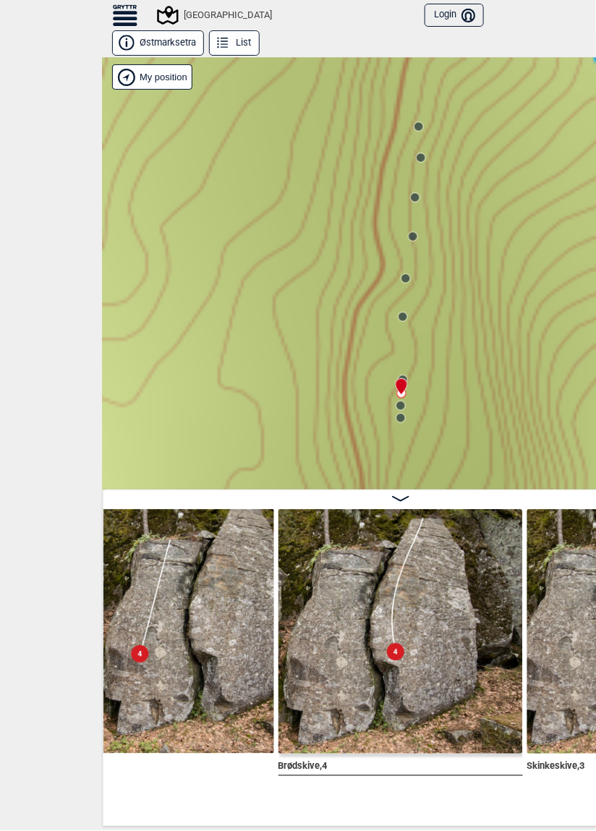
click at [405, 379] on icon at bounding box center [401, 387] width 11 height 16
click at [404, 376] on div at bounding box center [399, 381] width 12 height 12
click at [402, 374] on icon at bounding box center [403, 380] width 12 height 12
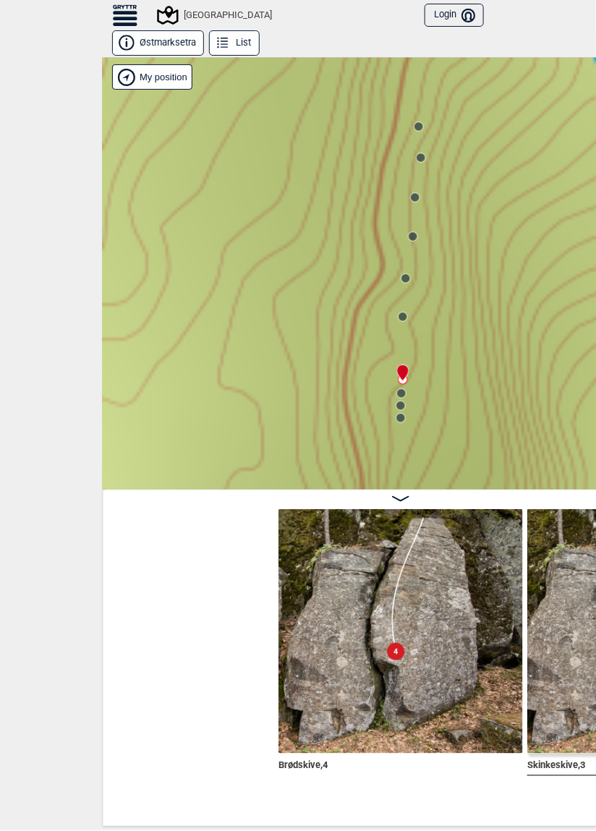
click at [401, 374] on icon at bounding box center [402, 373] width 11 height 16
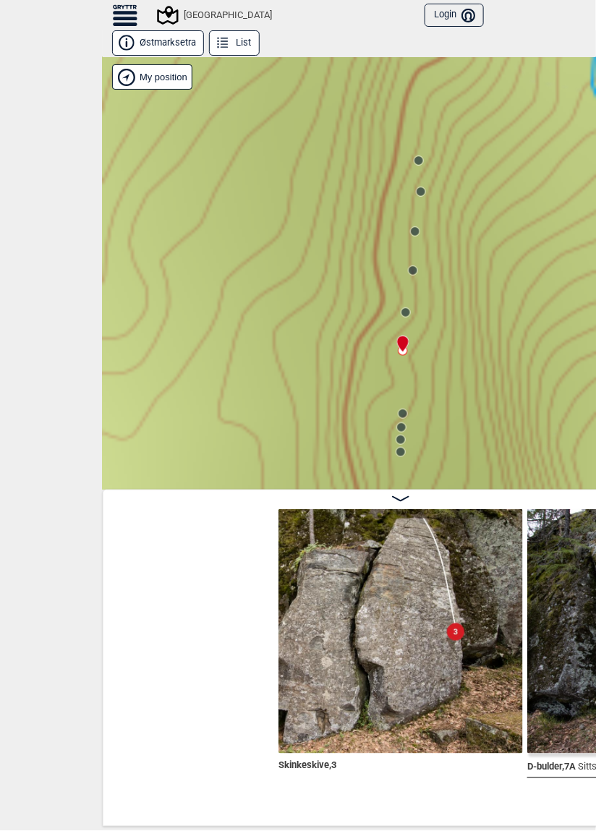
scroll to position [0, 16354]
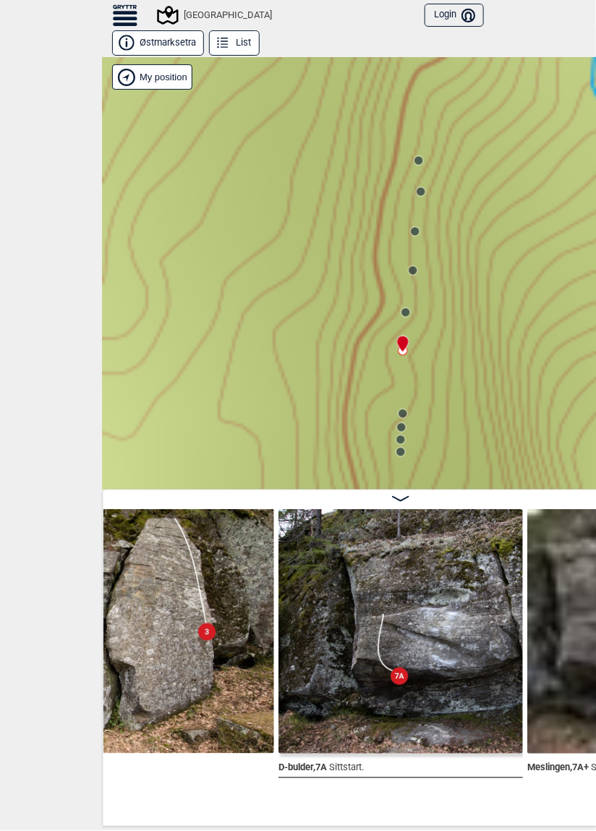
click at [405, 312] on circle at bounding box center [406, 312] width 9 height 9
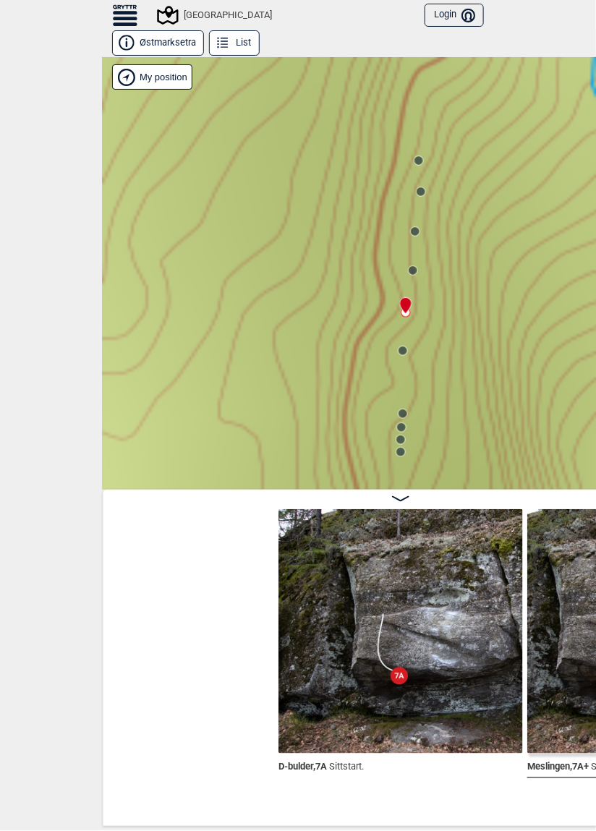
scroll to position [0, 16603]
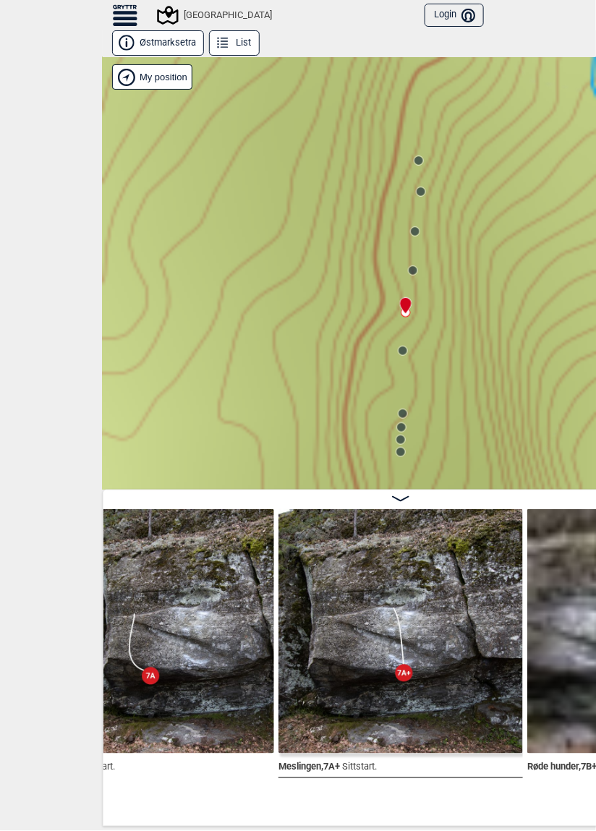
click at [413, 271] on circle at bounding box center [413, 270] width 9 height 9
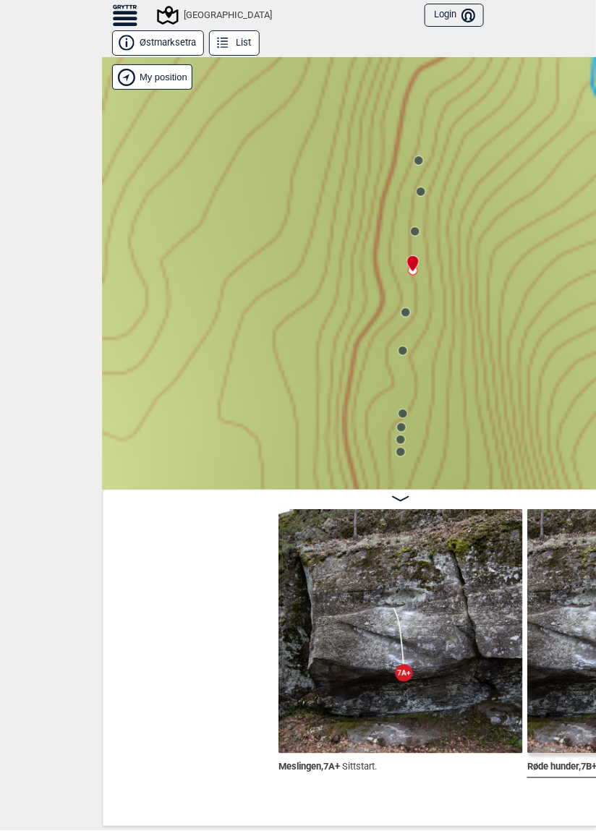
scroll to position [0, 16851]
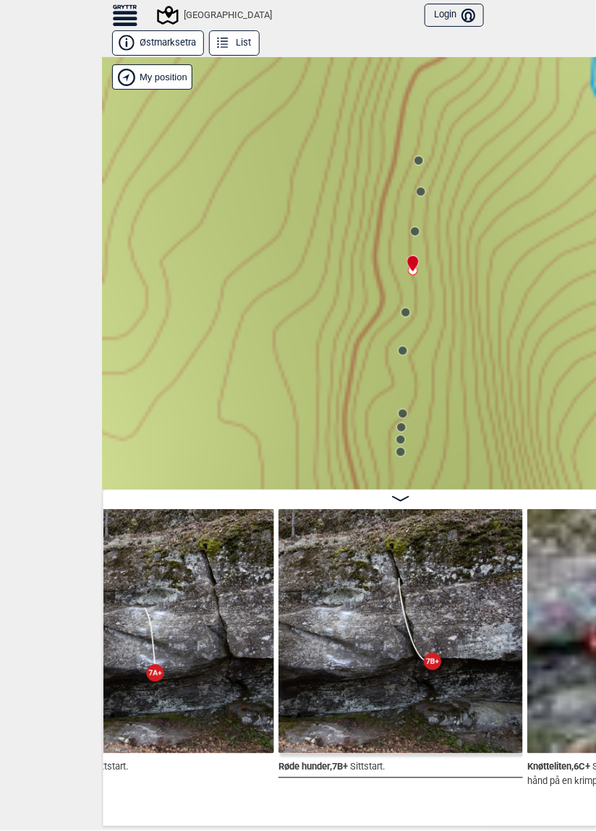
click at [415, 231] on circle at bounding box center [415, 231] width 9 height 9
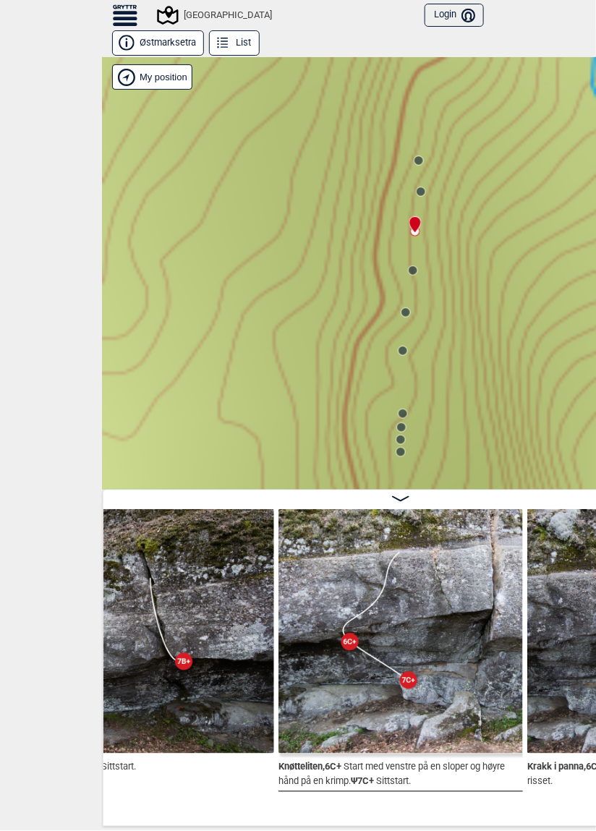
click at [425, 190] on icon at bounding box center [421, 192] width 12 height 12
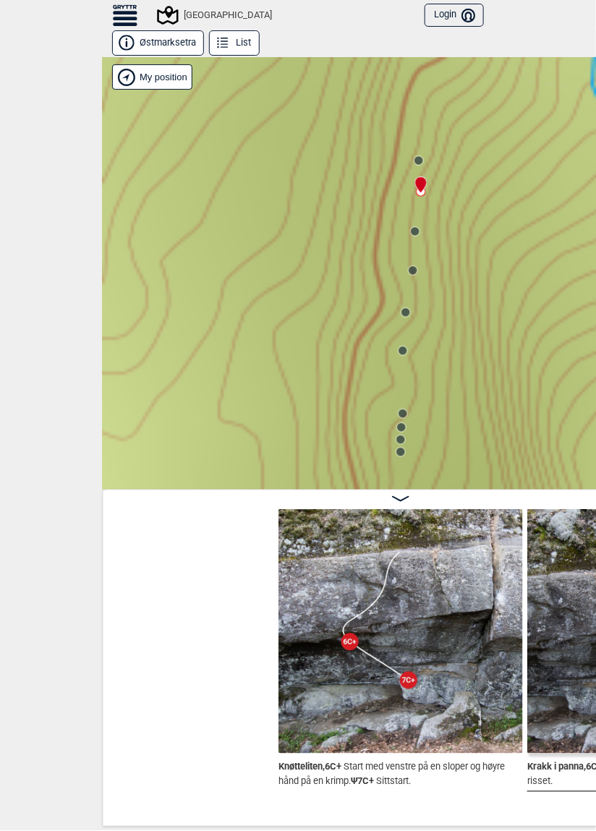
scroll to position [0, 17349]
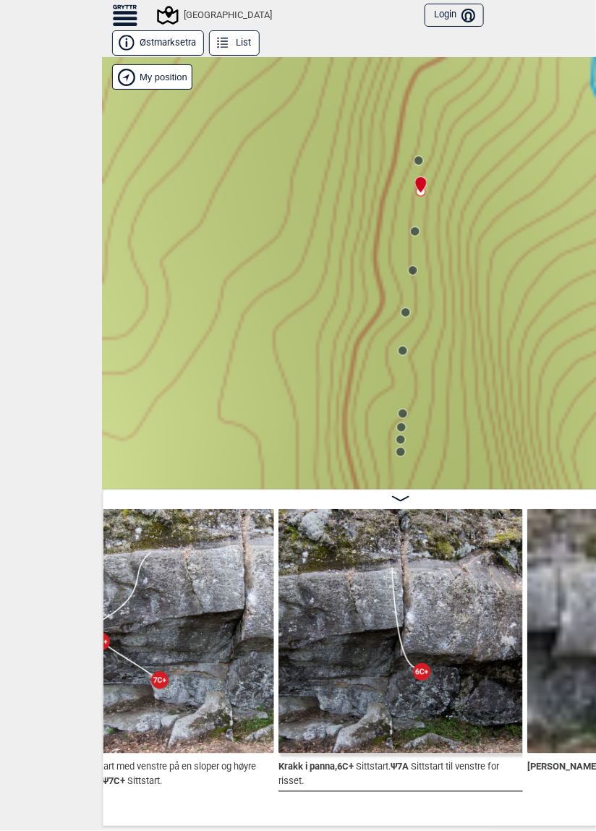
click at [422, 169] on div "Speidersteinen Barnehageveggen Cowboyveggen Bølerveggen [GEOGRAPHIC_DATA]" at bounding box center [401, 273] width 596 height 433
click at [417, 162] on circle at bounding box center [419, 160] width 9 height 9
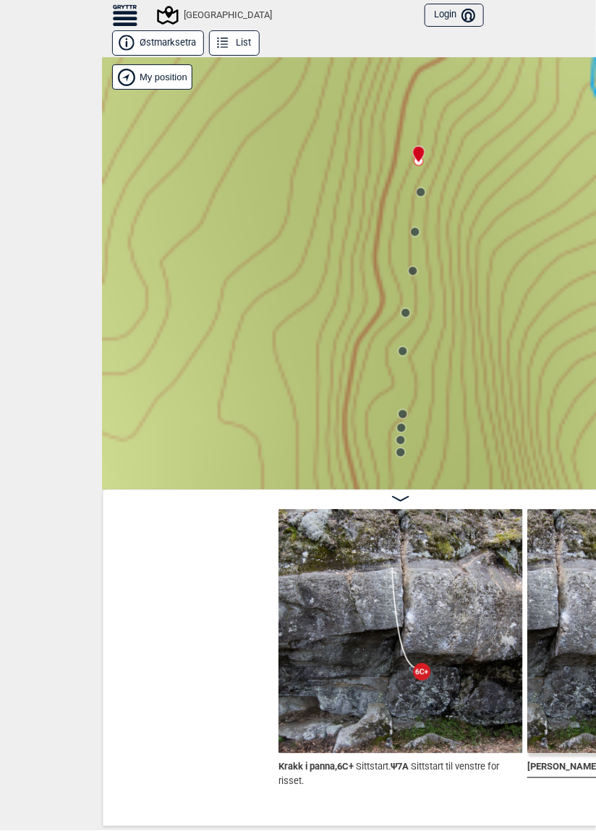
scroll to position [0, 17598]
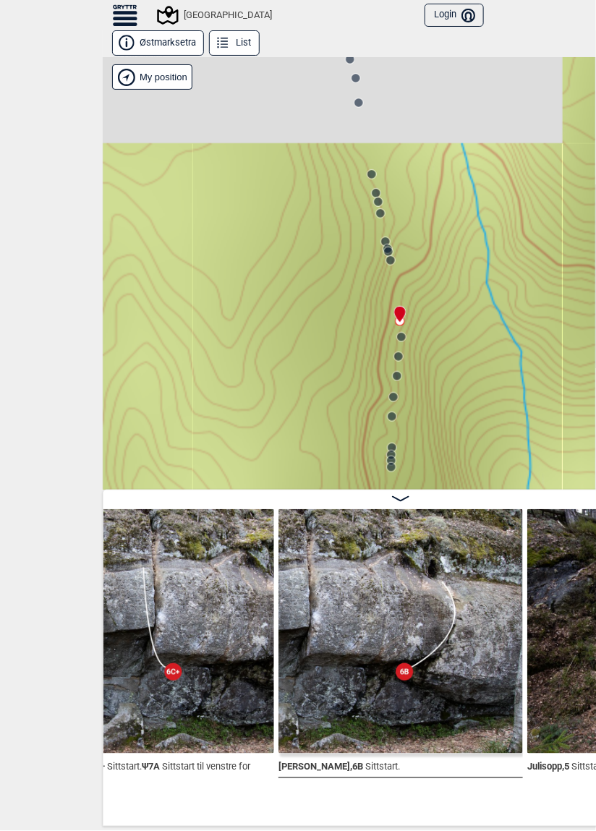
click at [391, 262] on circle at bounding box center [390, 260] width 9 height 9
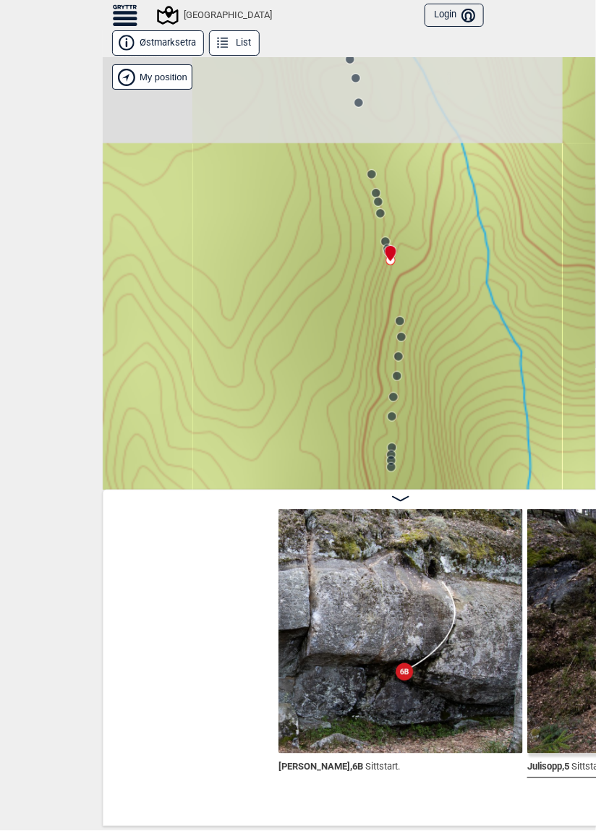
scroll to position [0, 17847]
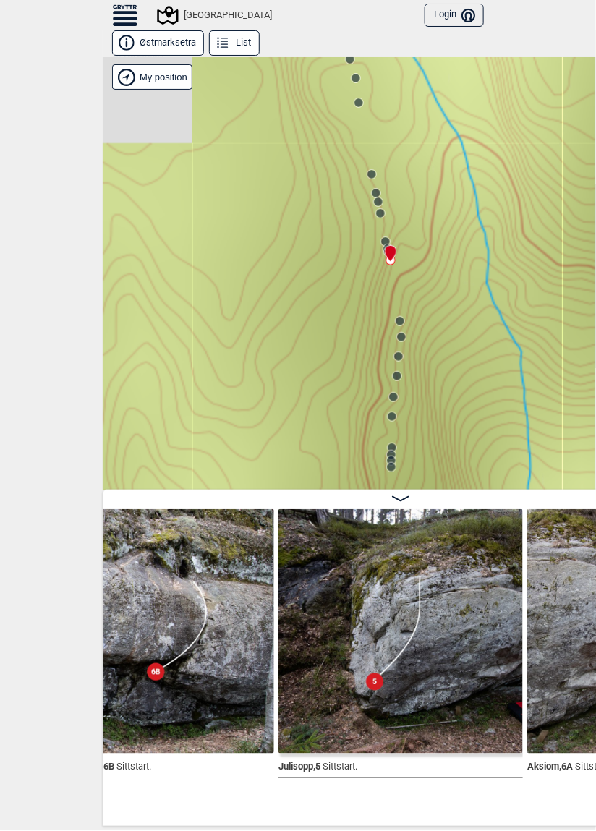
click at [387, 240] on circle at bounding box center [385, 241] width 9 height 9
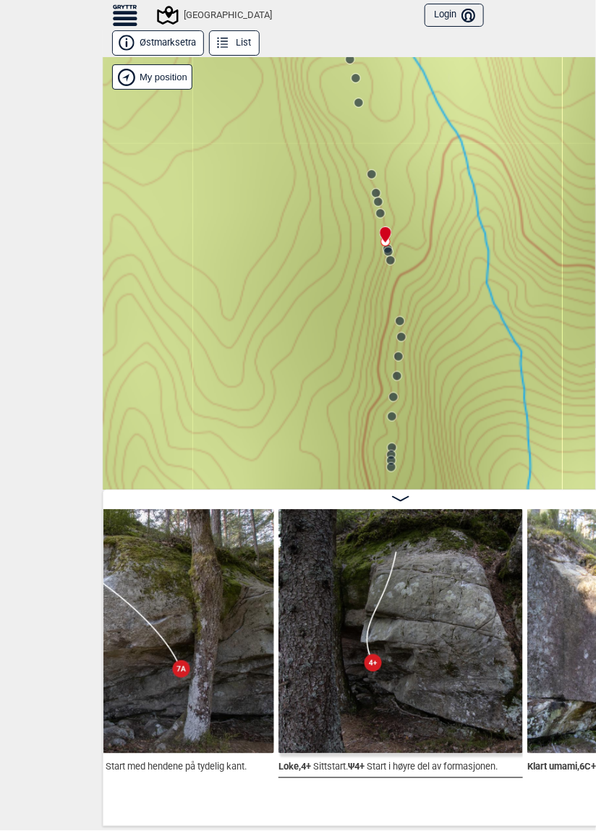
click at [213, 643] on img at bounding box center [152, 631] width 245 height 245
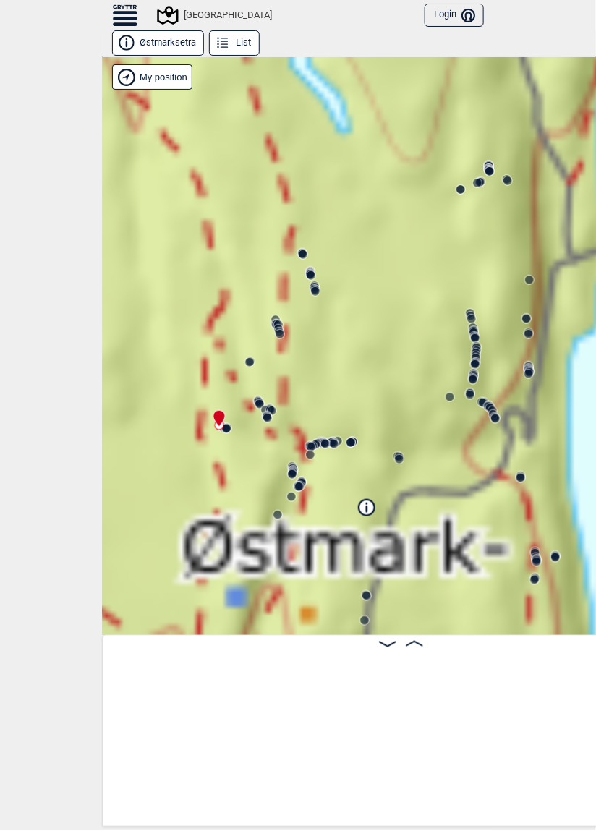
scroll to position [0, 10]
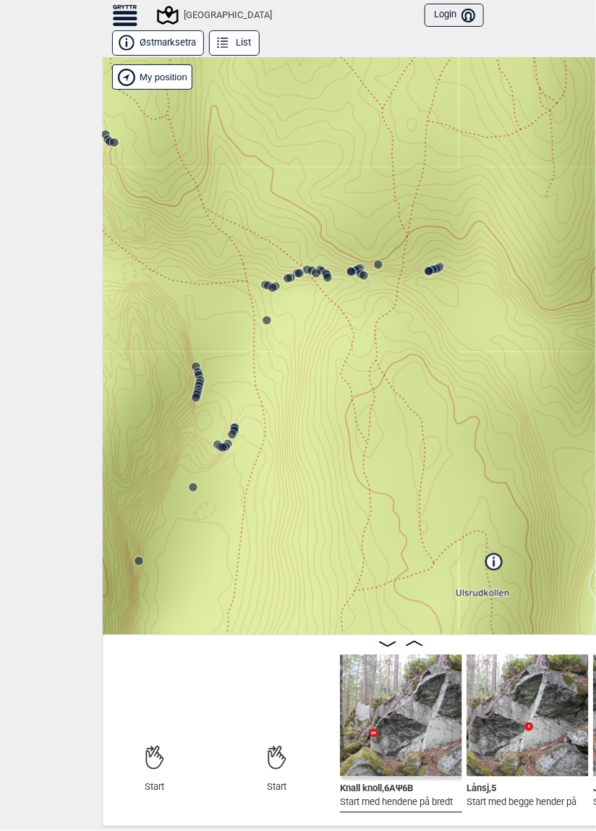
click at [440, 262] on circle at bounding box center [439, 266] width 9 height 9
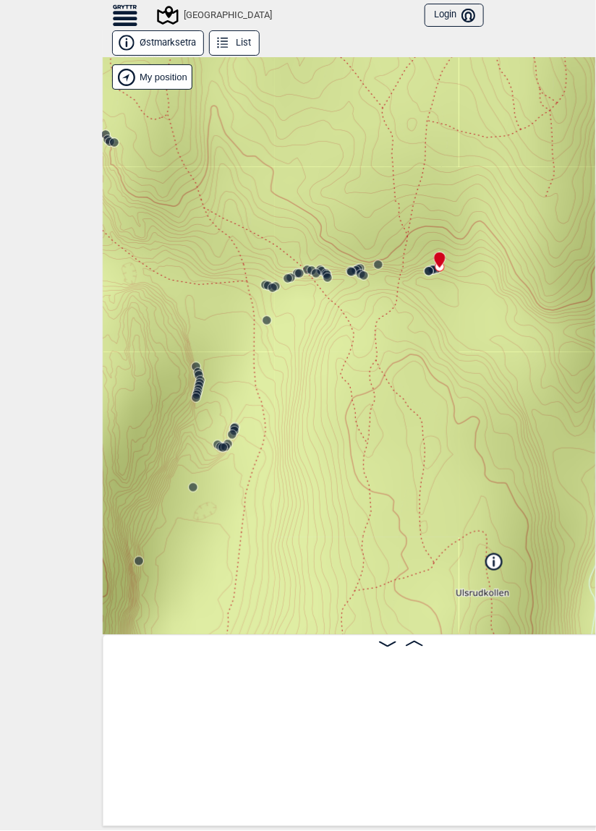
scroll to position [0, 9326]
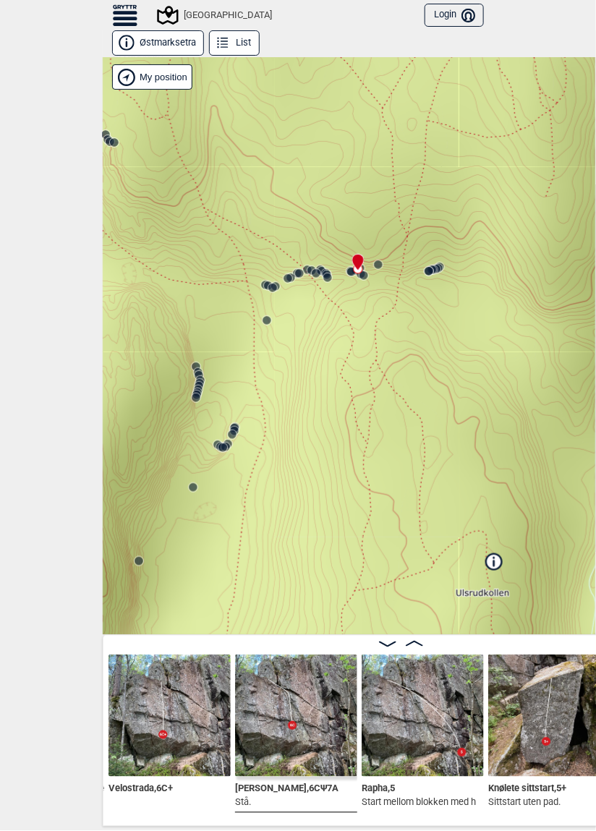
scroll to position [0, 8087]
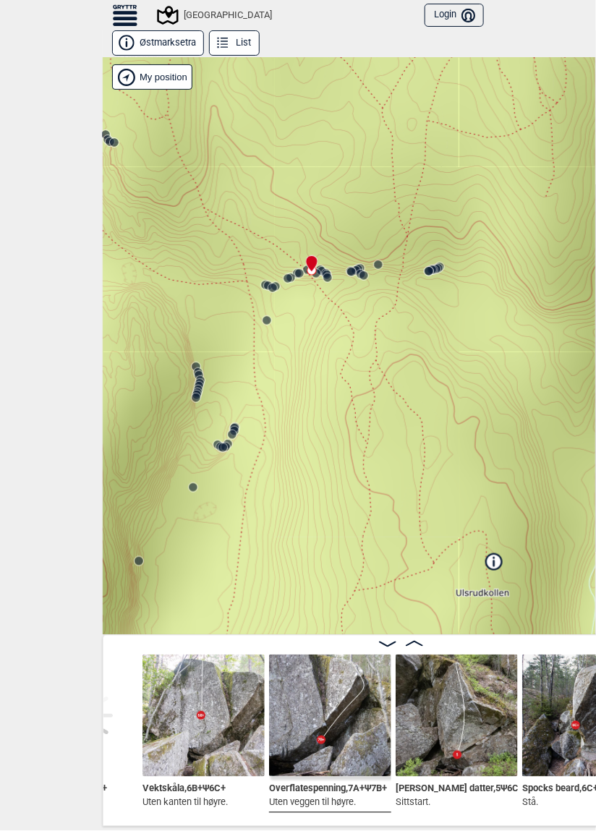
scroll to position [0, 6827]
